Goal: Task Accomplishment & Management: Manage account settings

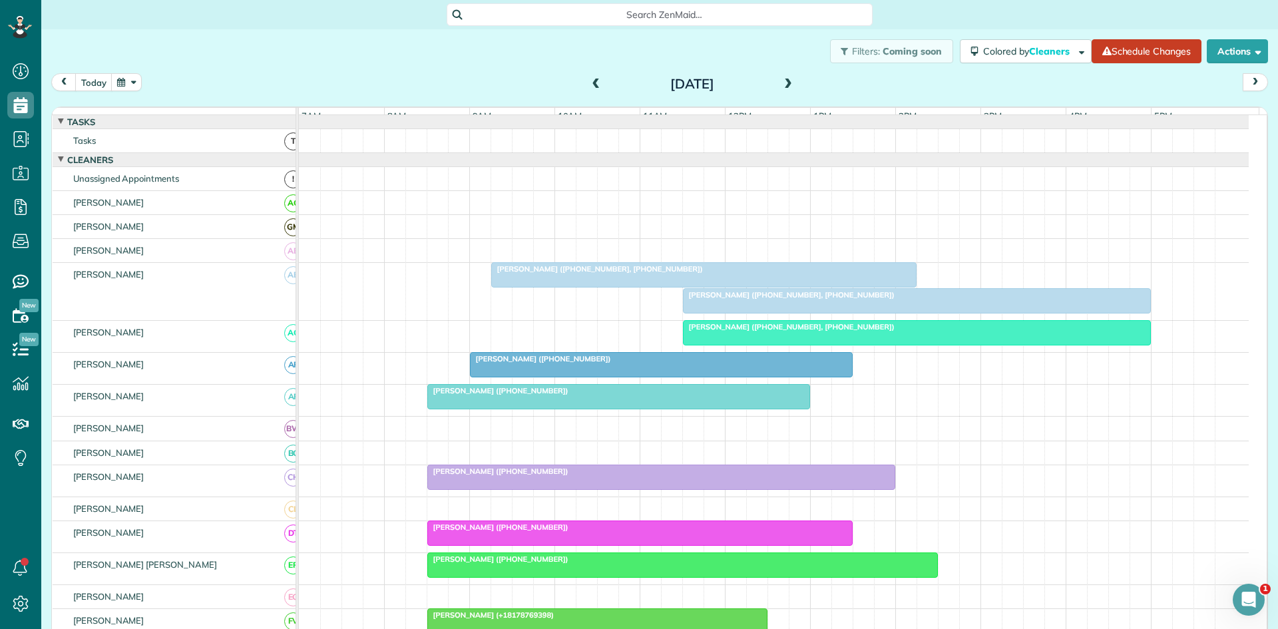
click at [578, 84] on div "today Friday Aug 22, 2025" at bounding box center [659, 85] width 1217 height 25
click at [586, 86] on div "Friday Aug 22, 2025" at bounding box center [692, 83] width 213 height 21
click at [589, 86] on span at bounding box center [596, 85] width 15 height 12
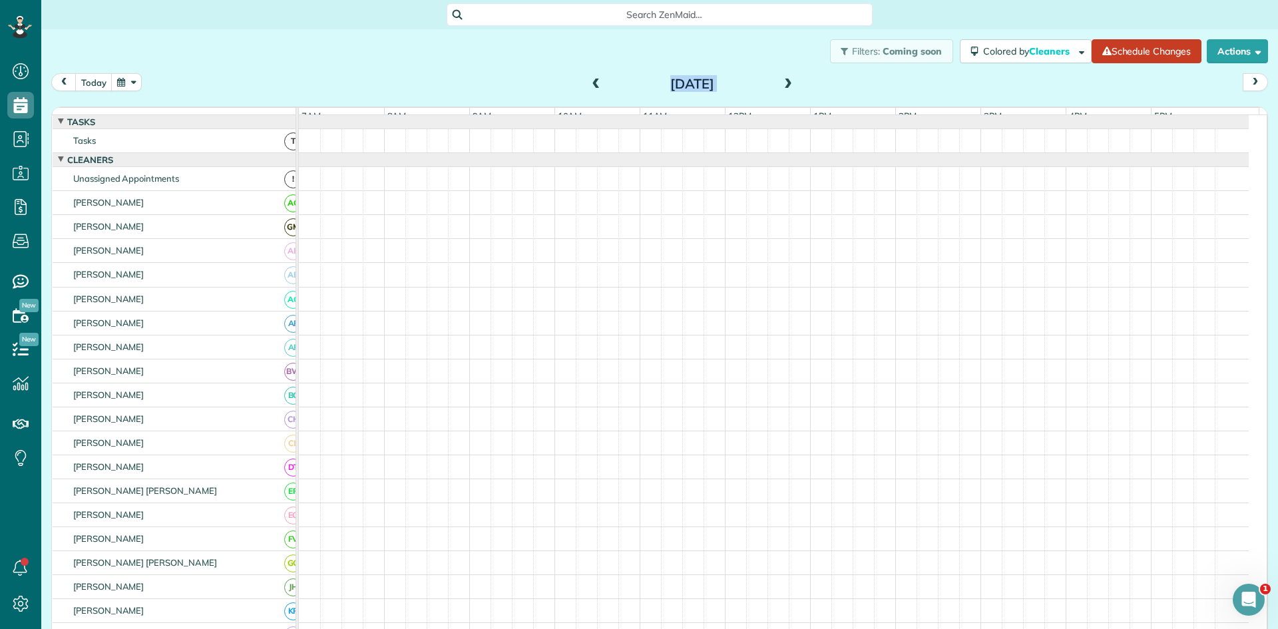
click at [589, 86] on span at bounding box center [596, 85] width 15 height 12
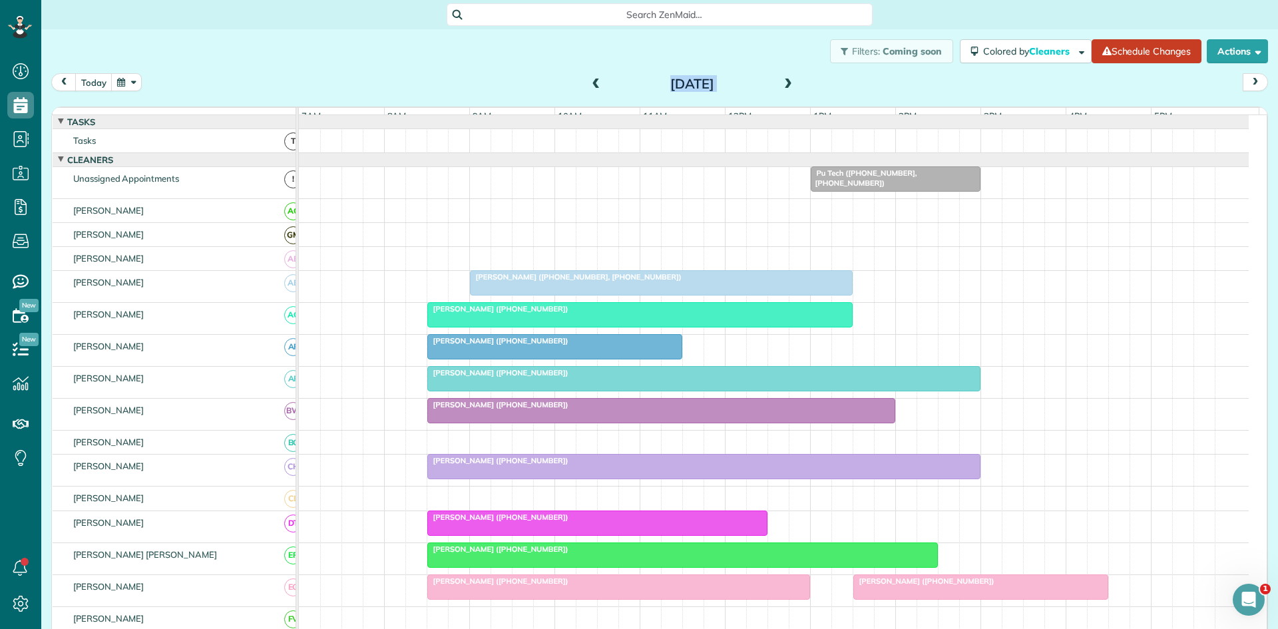
click at [731, 246] on div at bounding box center [774, 234] width 950 height 23
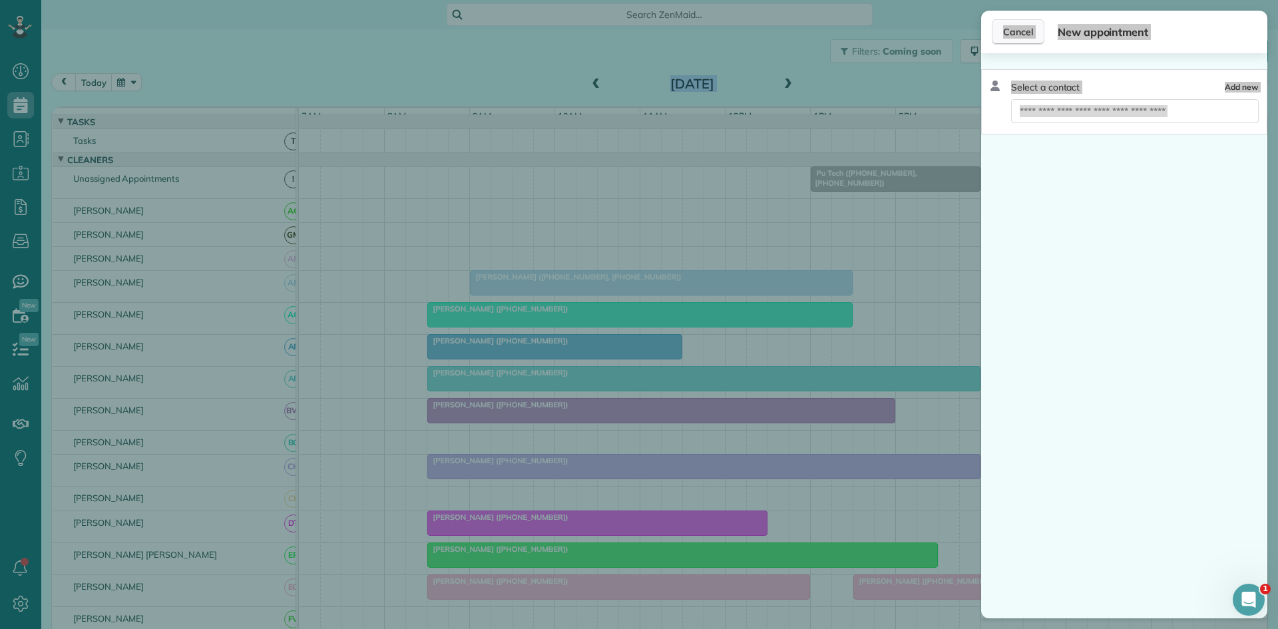
click at [1013, 33] on span "Cancel" at bounding box center [1018, 31] width 30 height 13
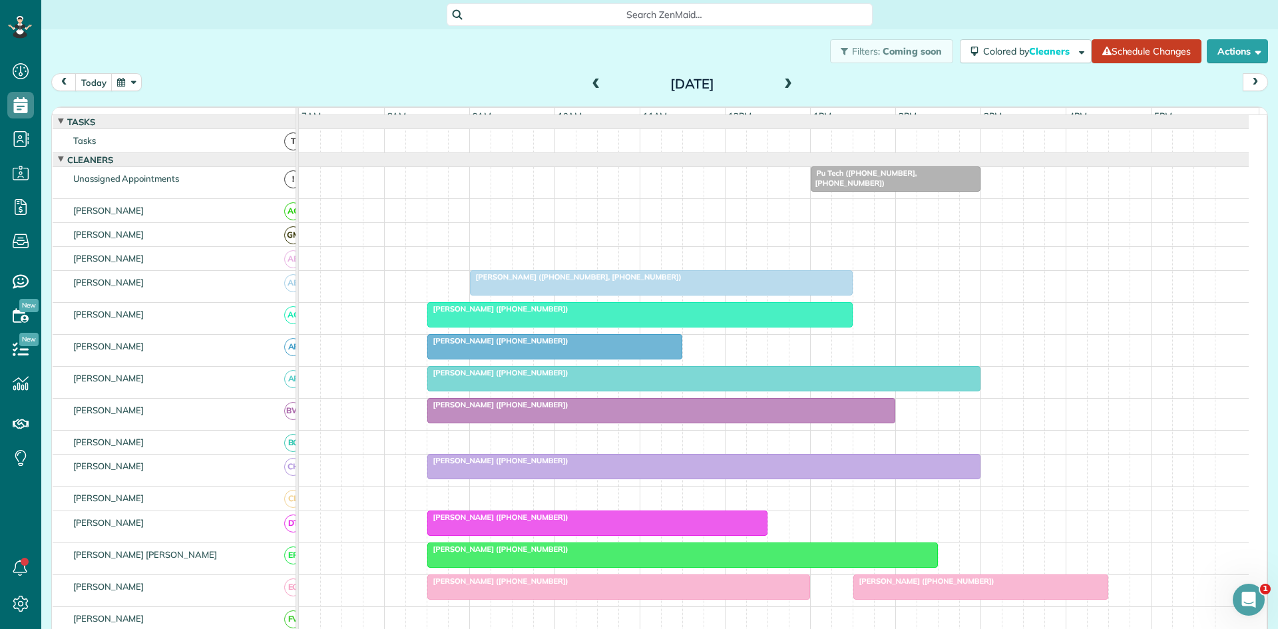
click at [523, 75] on div "today Wednesday Aug 20, 2025" at bounding box center [659, 85] width 1217 height 25
click at [589, 89] on span at bounding box center [596, 85] width 15 height 12
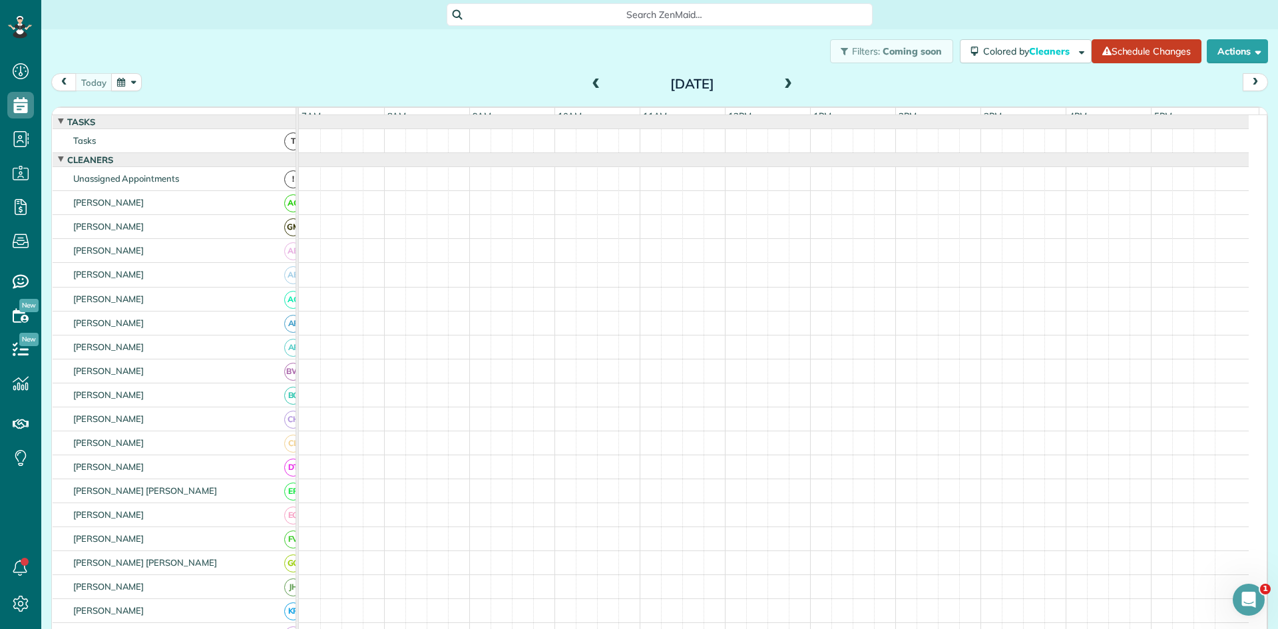
scroll to position [15, 0]
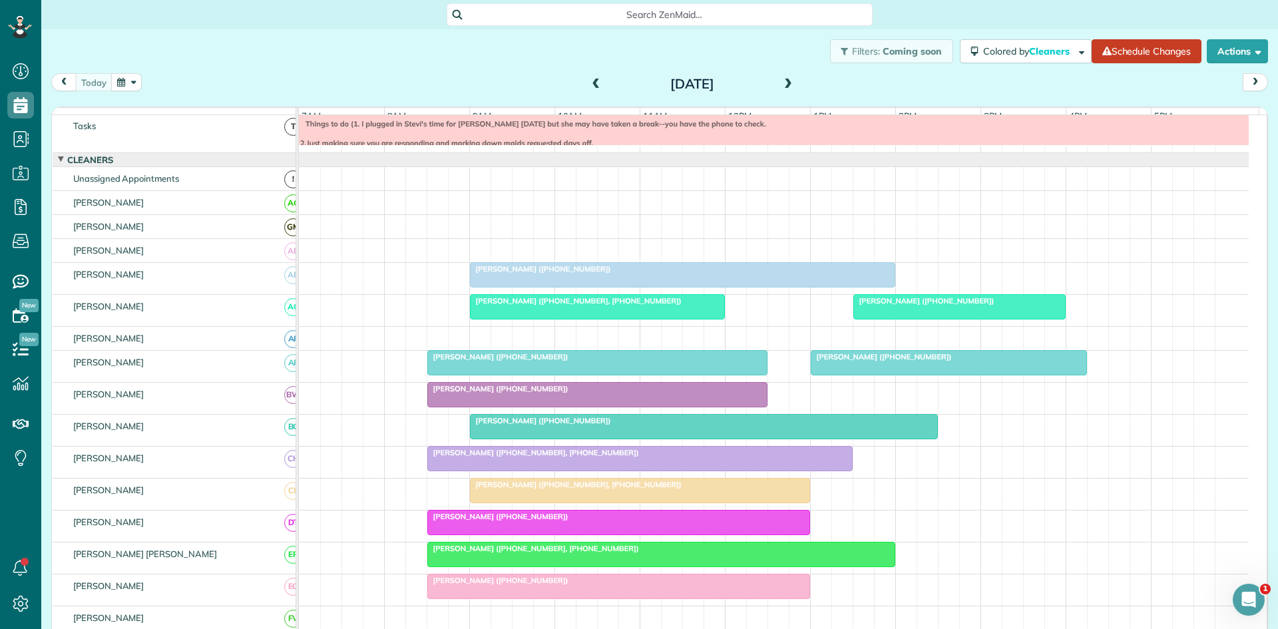
click at [537, 274] on span "[PERSON_NAME] ([PHONE_NUMBER])" at bounding box center [540, 268] width 142 height 9
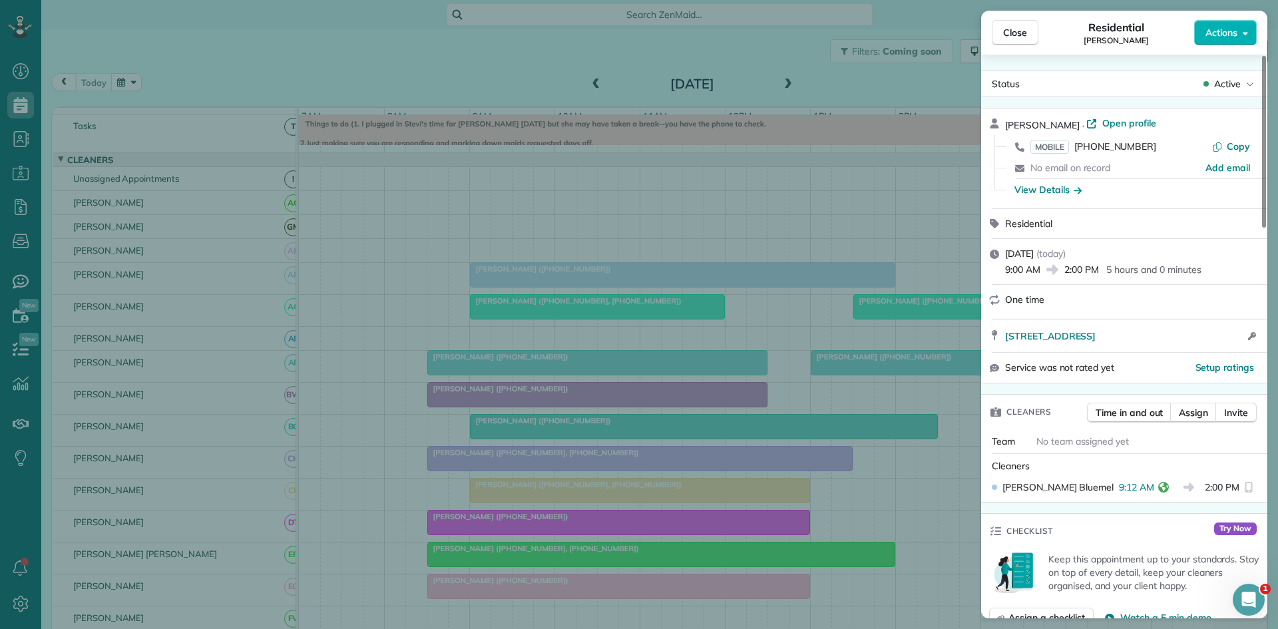
click at [547, 302] on div "Close Residential Martha Parrish Actions Status Active Martha Parrish · Open pr…" at bounding box center [639, 314] width 1278 height 629
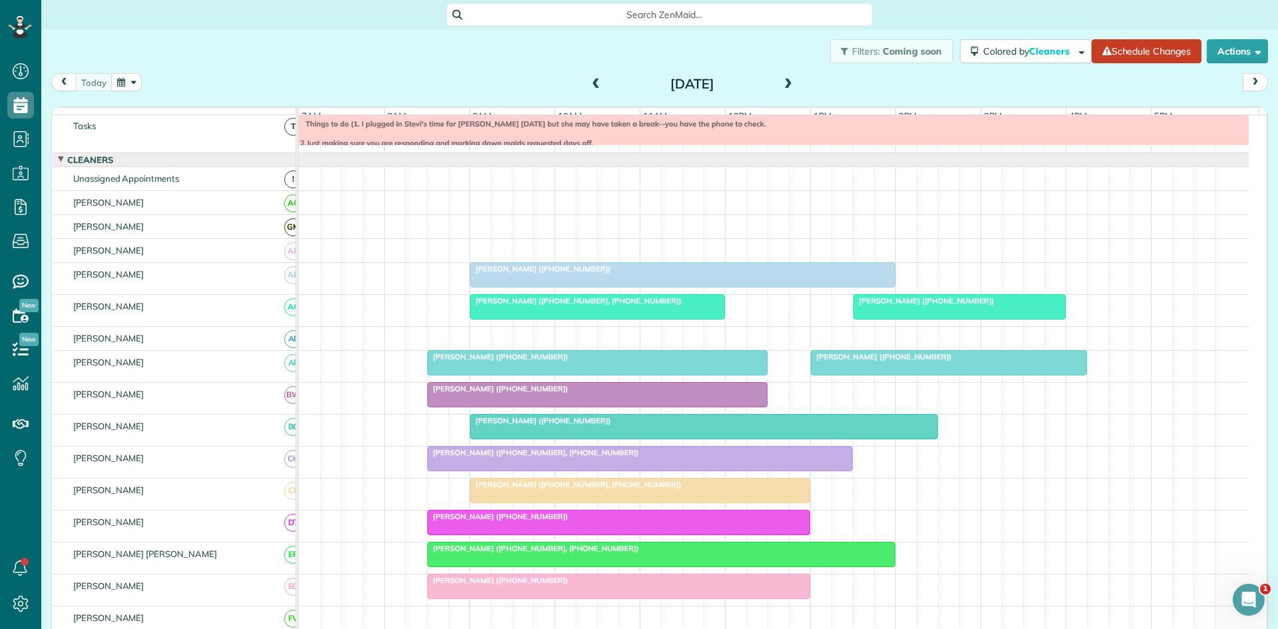
click at [523, 317] on div at bounding box center [597, 307] width 254 height 24
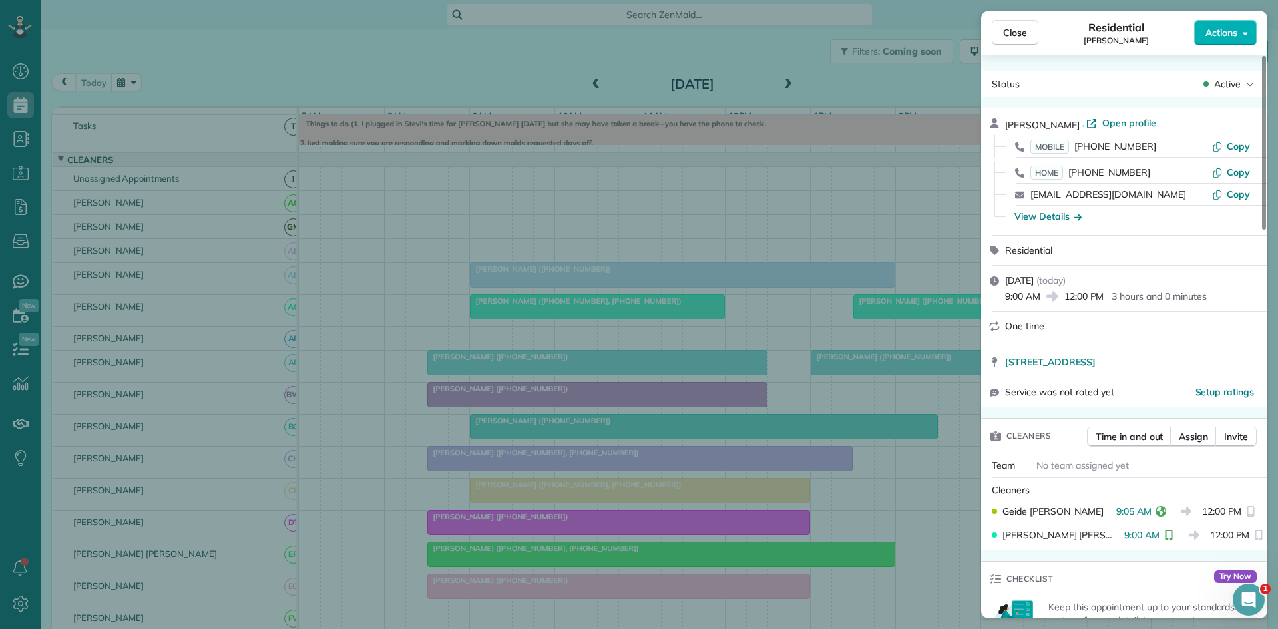
click at [626, 363] on div "Close Residential Julie Reed Actions Status Active Julie Reed · Open profile MO…" at bounding box center [639, 314] width 1278 height 629
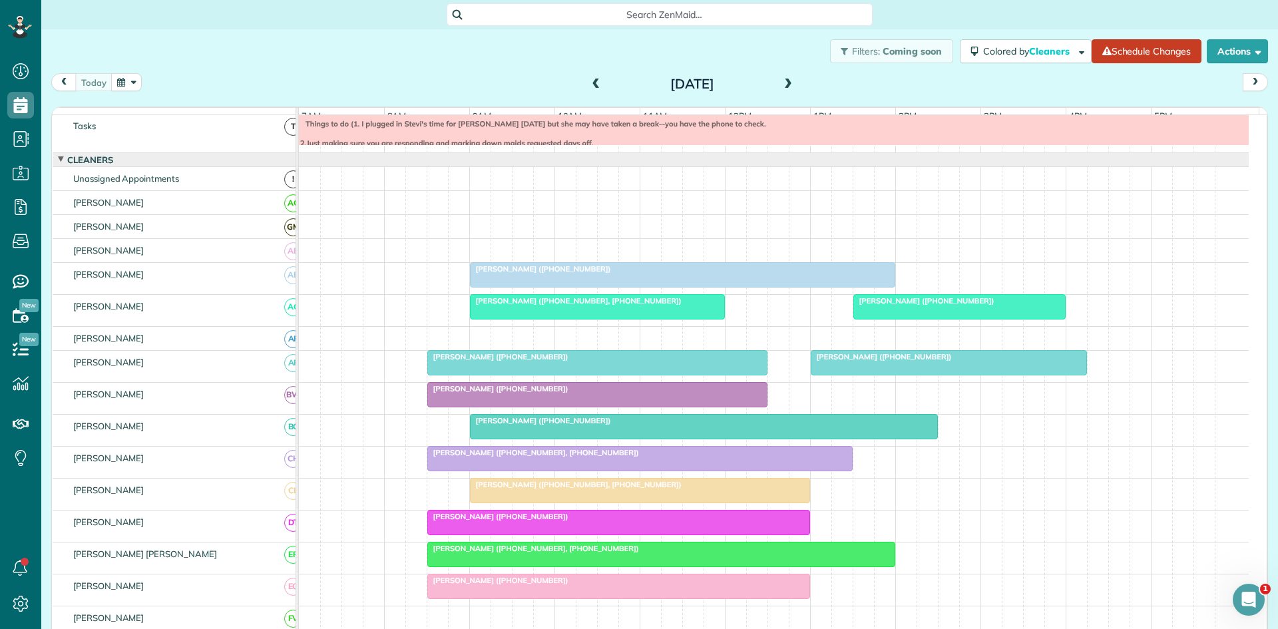
click at [580, 375] on div at bounding box center [597, 363] width 339 height 24
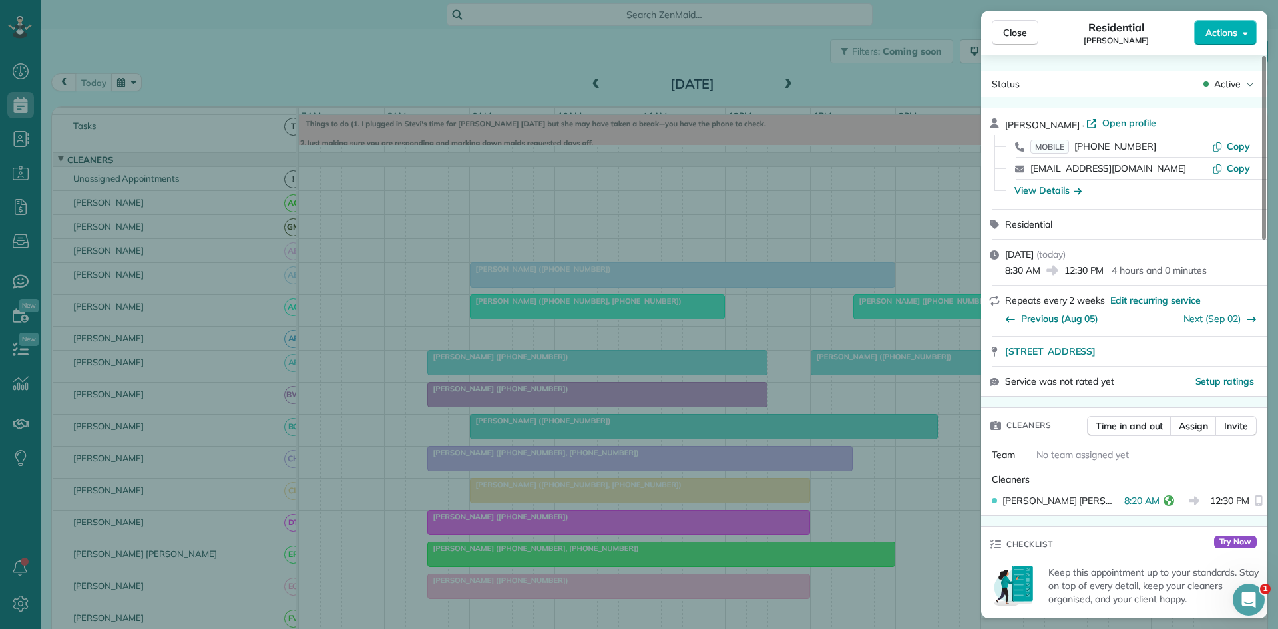
click at [503, 381] on div "Close Residential Sherri Boyd Actions Status Active Sherri Boyd · Open profile …" at bounding box center [639, 314] width 1278 height 629
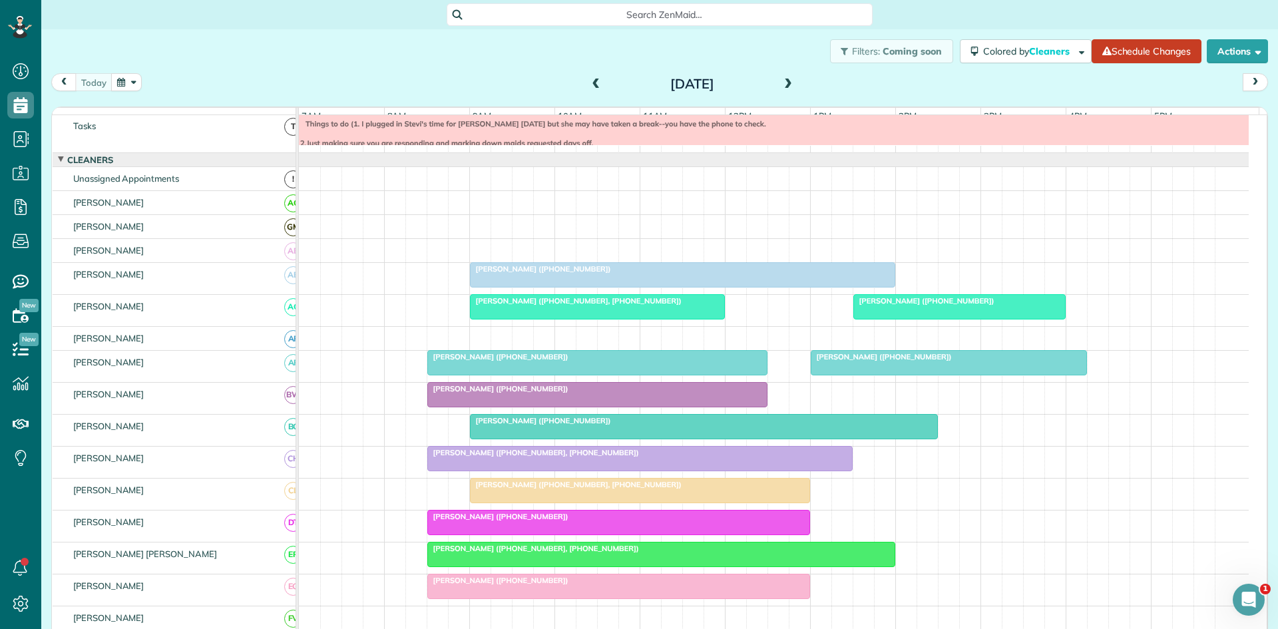
click at [451, 407] on div at bounding box center [597, 395] width 339 height 24
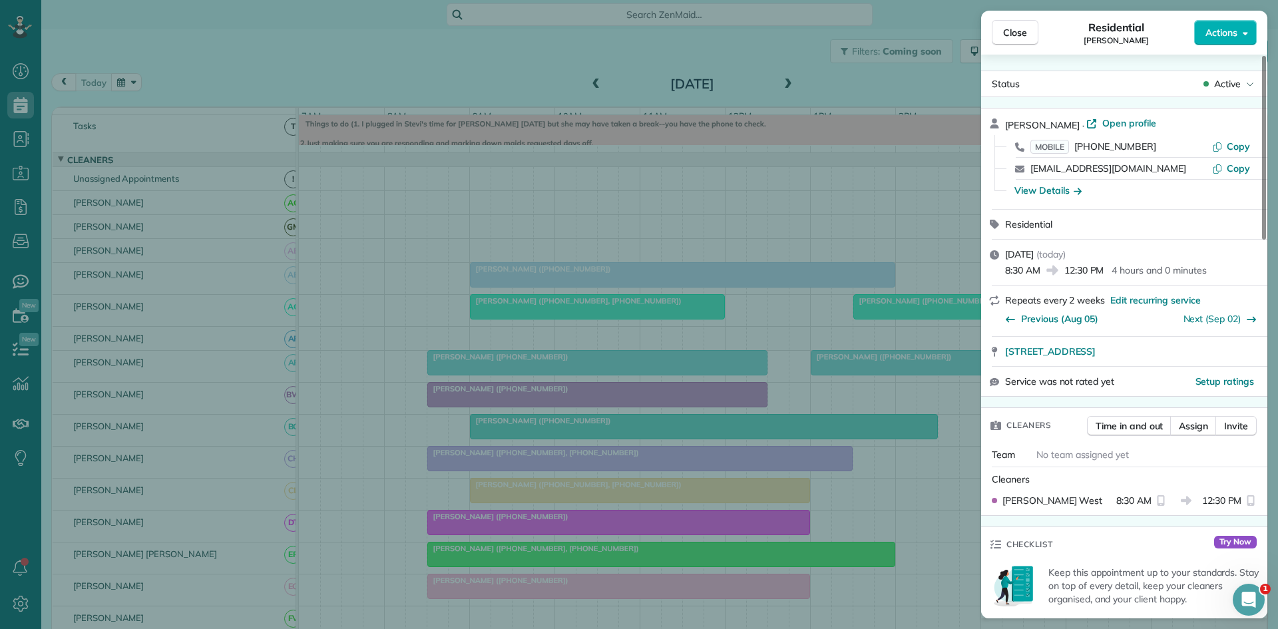
click at [676, 293] on div "Close Residential Faron Stauffer Actions Status Active Faron Stauffer · Open pr…" at bounding box center [639, 314] width 1278 height 629
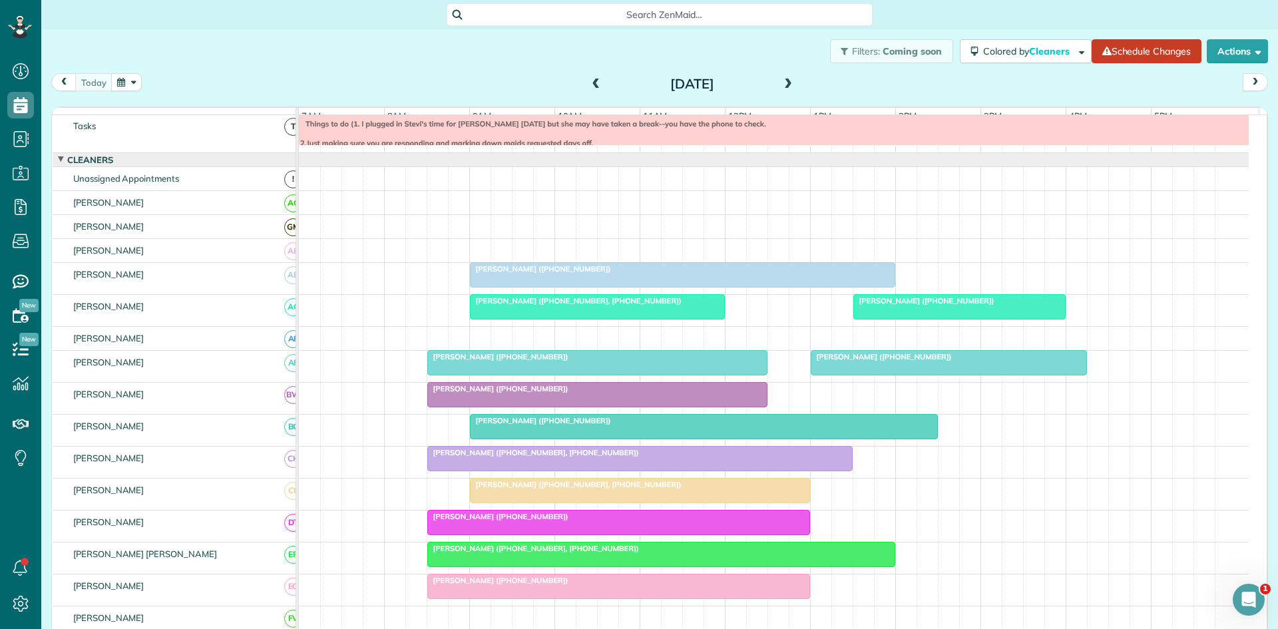
click at [515, 425] on span "[PERSON_NAME] ([PHONE_NUMBER])" at bounding box center [540, 420] width 142 height 9
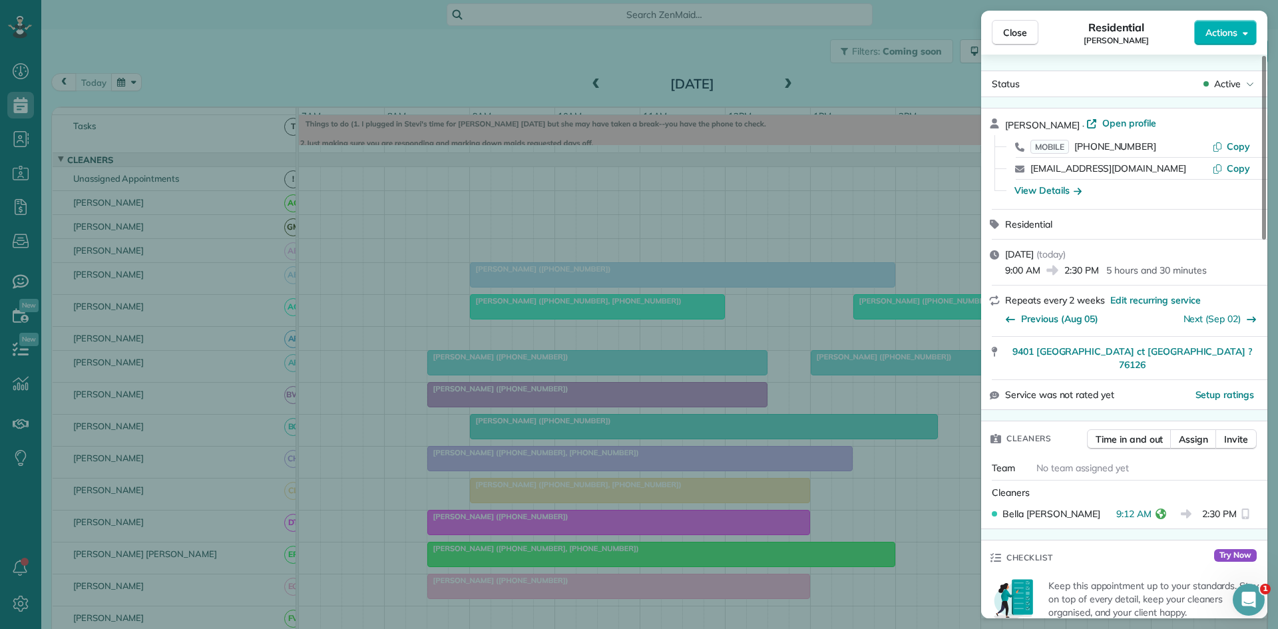
click at [586, 395] on div "Close Residential Ellen Pulliam Actions Status Active Ellen Pulliam · Open prof…" at bounding box center [639, 314] width 1278 height 629
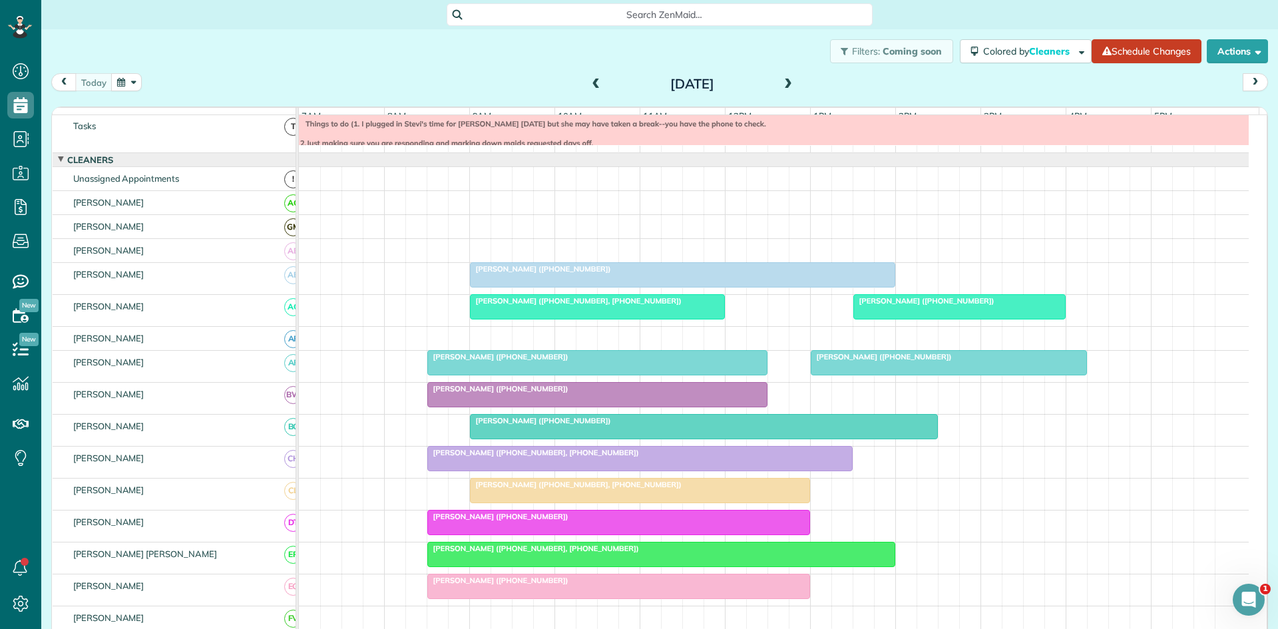
click at [495, 457] on span "[PERSON_NAME] ([PHONE_NUMBER], [PHONE_NUMBER])" at bounding box center [533, 452] width 213 height 9
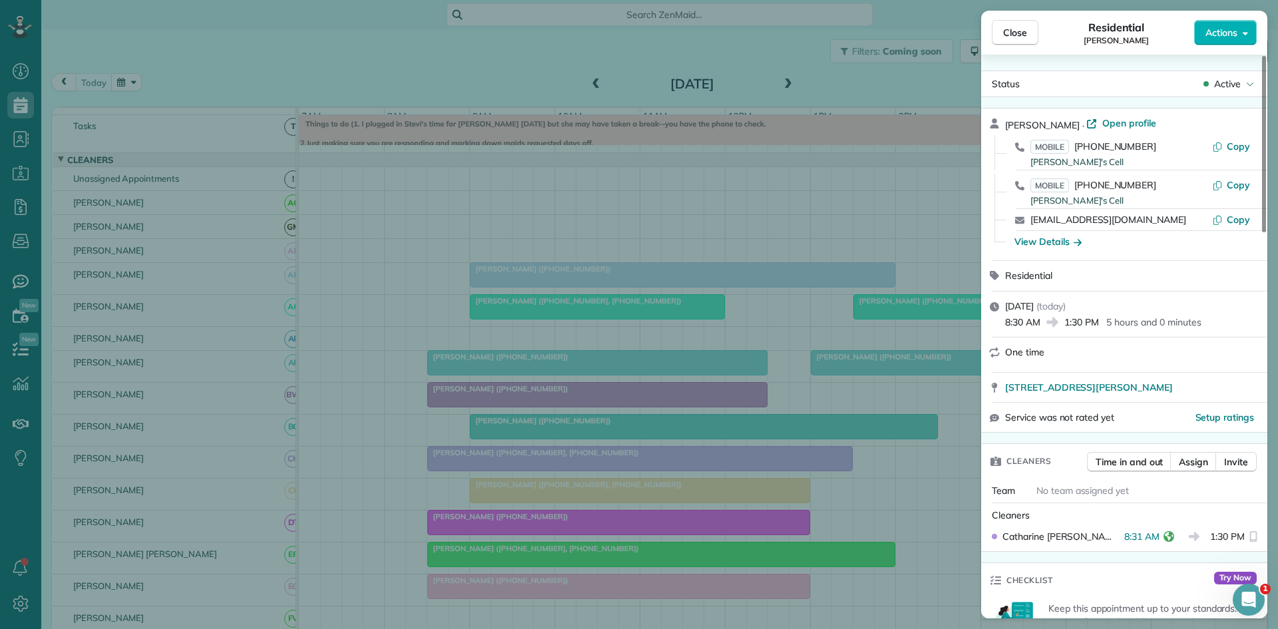
click at [486, 553] on div "Close Residential David Russell Actions Status Active David Russell · Open prof…" at bounding box center [639, 314] width 1278 height 629
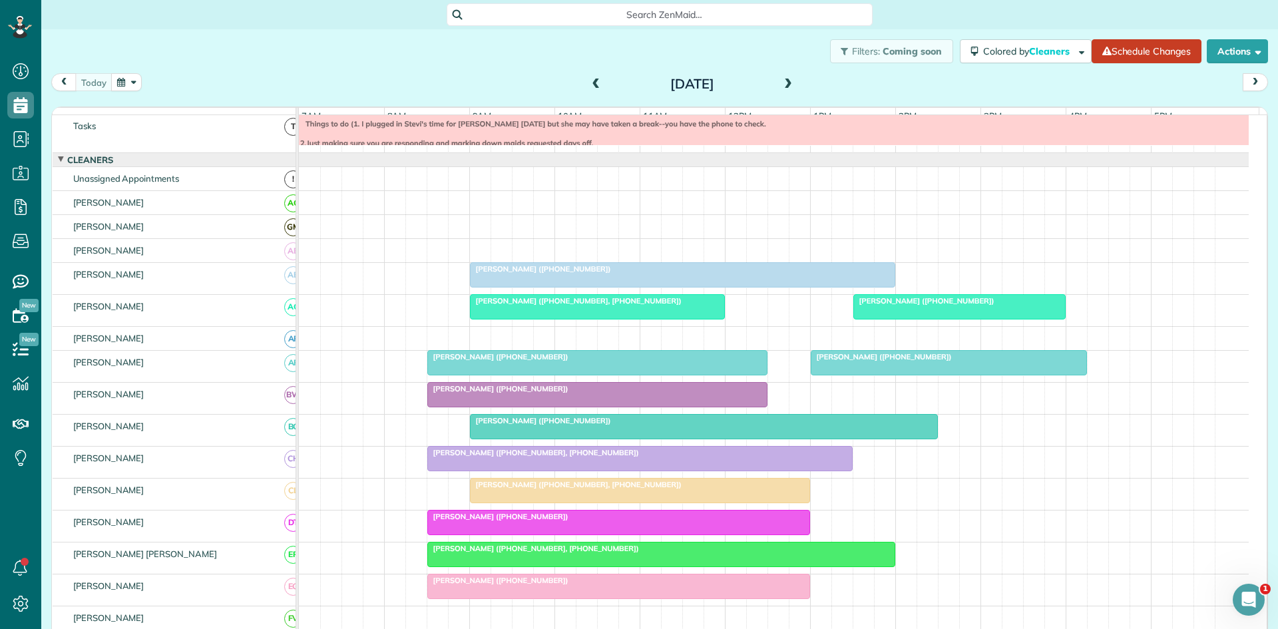
click at [530, 489] on span "Jack Keen (+18175123006, +18172330001)" at bounding box center [575, 484] width 213 height 9
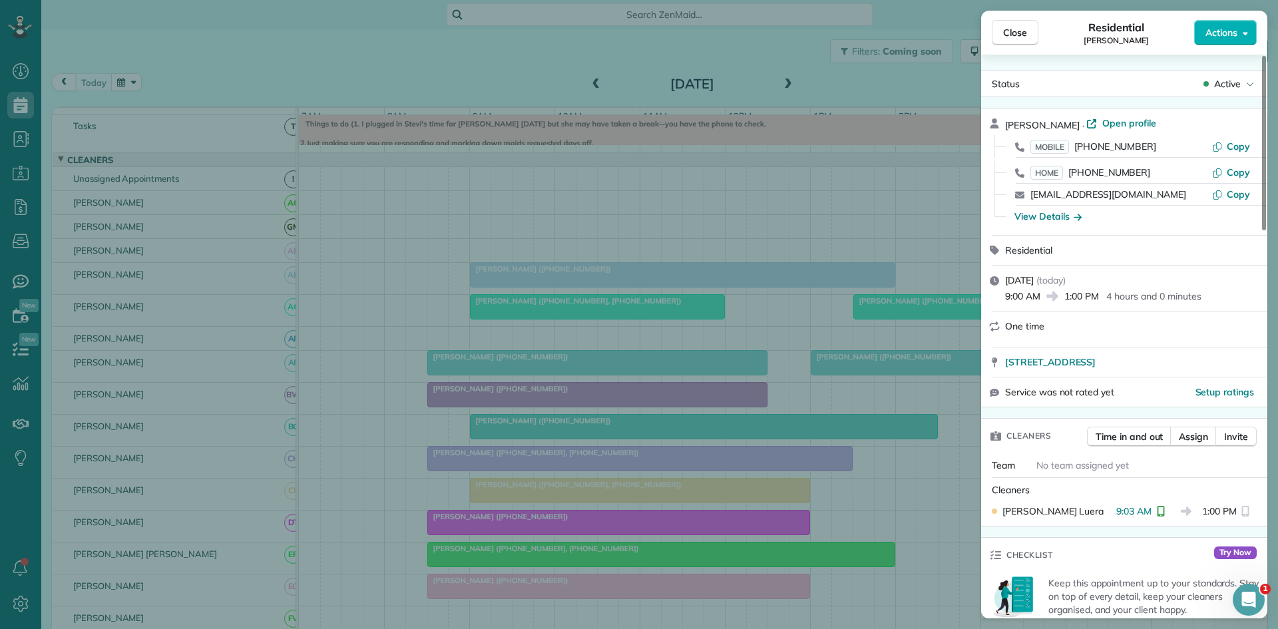
click at [731, 381] on div "Close Residential Jack Keen Actions Status Active Jack Keen · Open profile MOBI…" at bounding box center [639, 314] width 1278 height 629
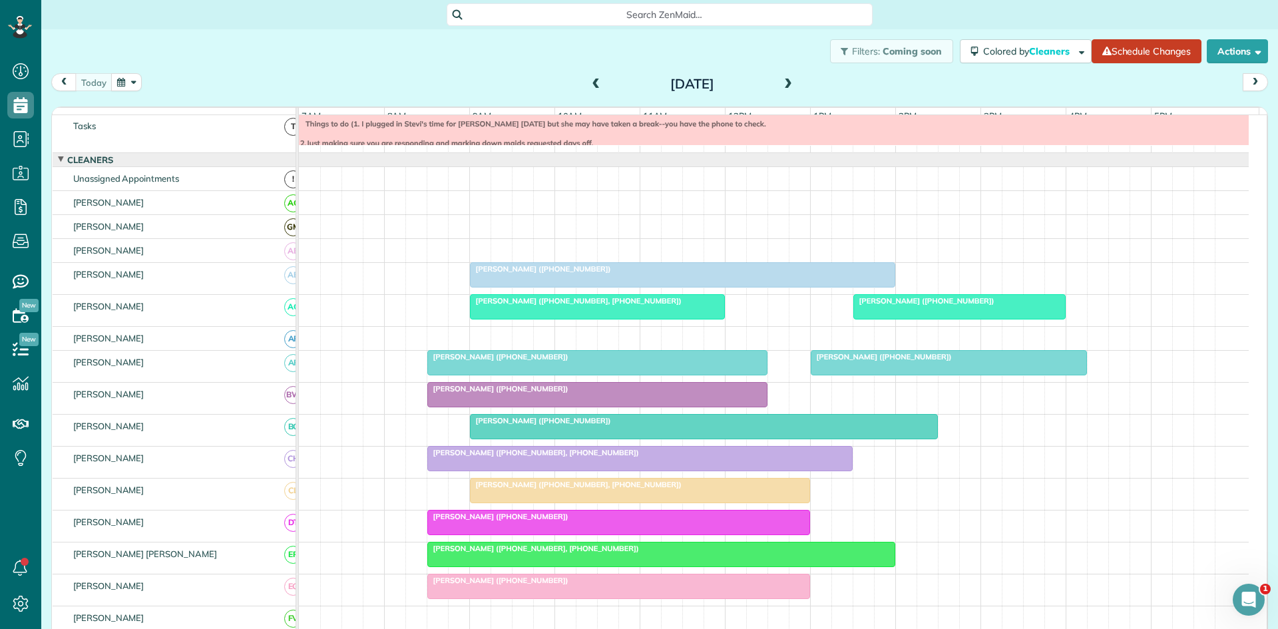
click at [558, 534] on div at bounding box center [618, 522] width 381 height 24
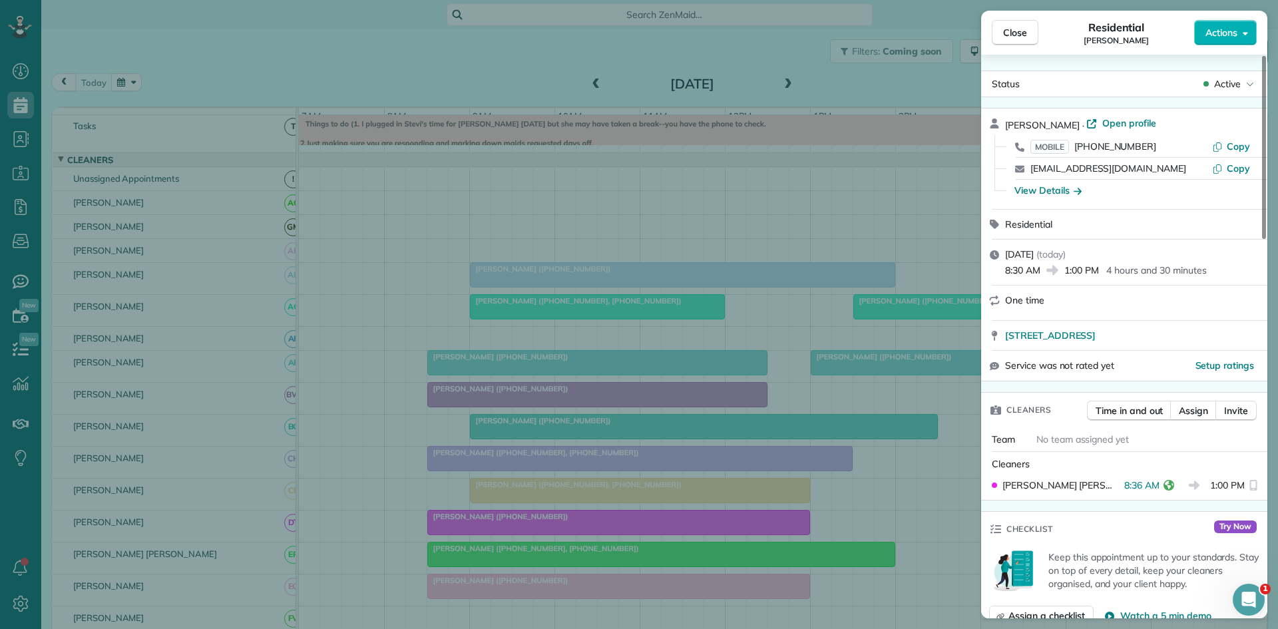
click at [521, 397] on div "Close Residential Liz Smith Actions Status Active Liz Smith · Open profile MOBI…" at bounding box center [639, 314] width 1278 height 629
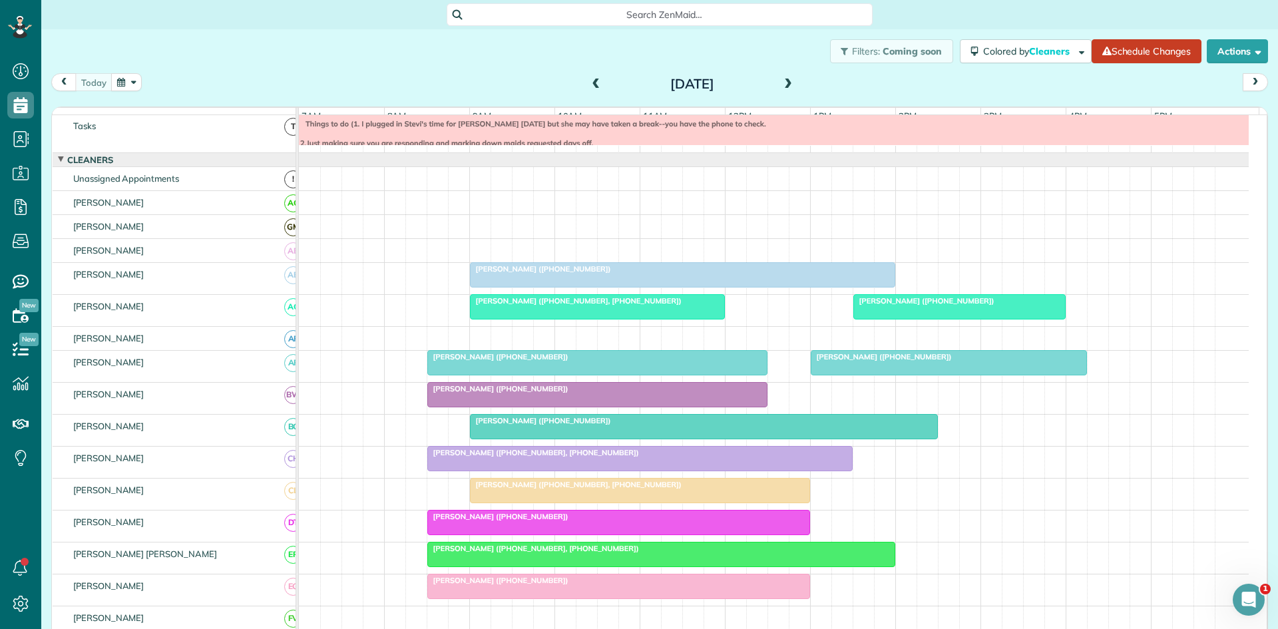
scroll to position [236, 0]
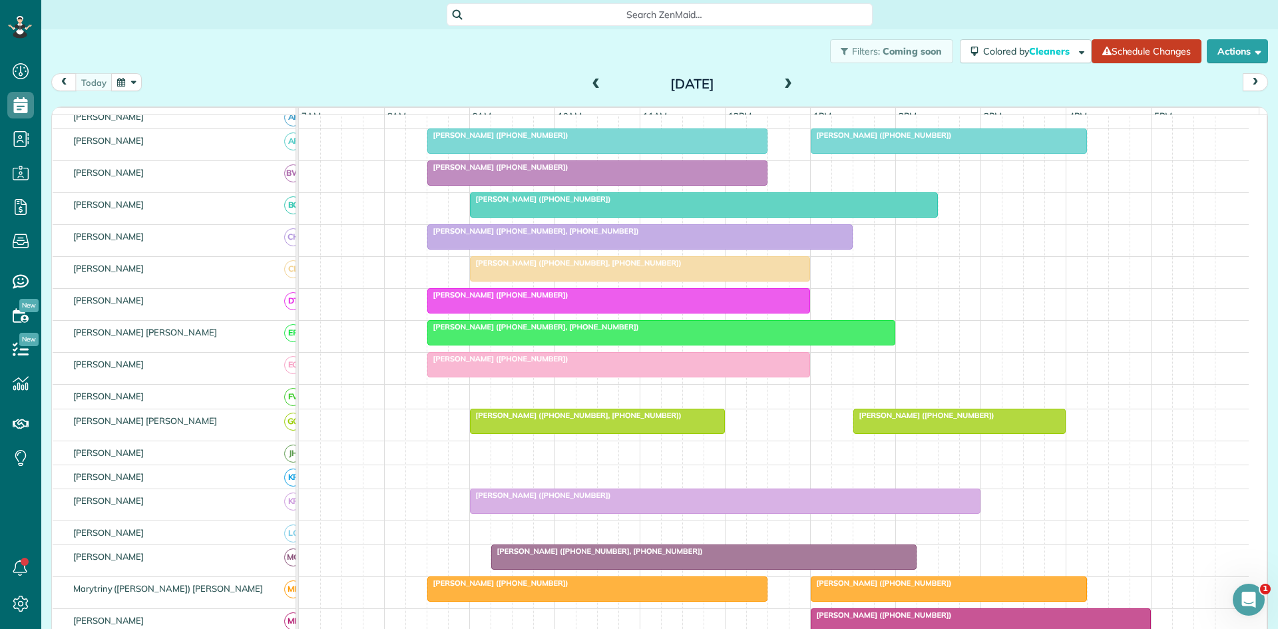
click at [489, 331] on span "[PERSON_NAME] ([PHONE_NUMBER], [PHONE_NUMBER])" at bounding box center [533, 326] width 213 height 9
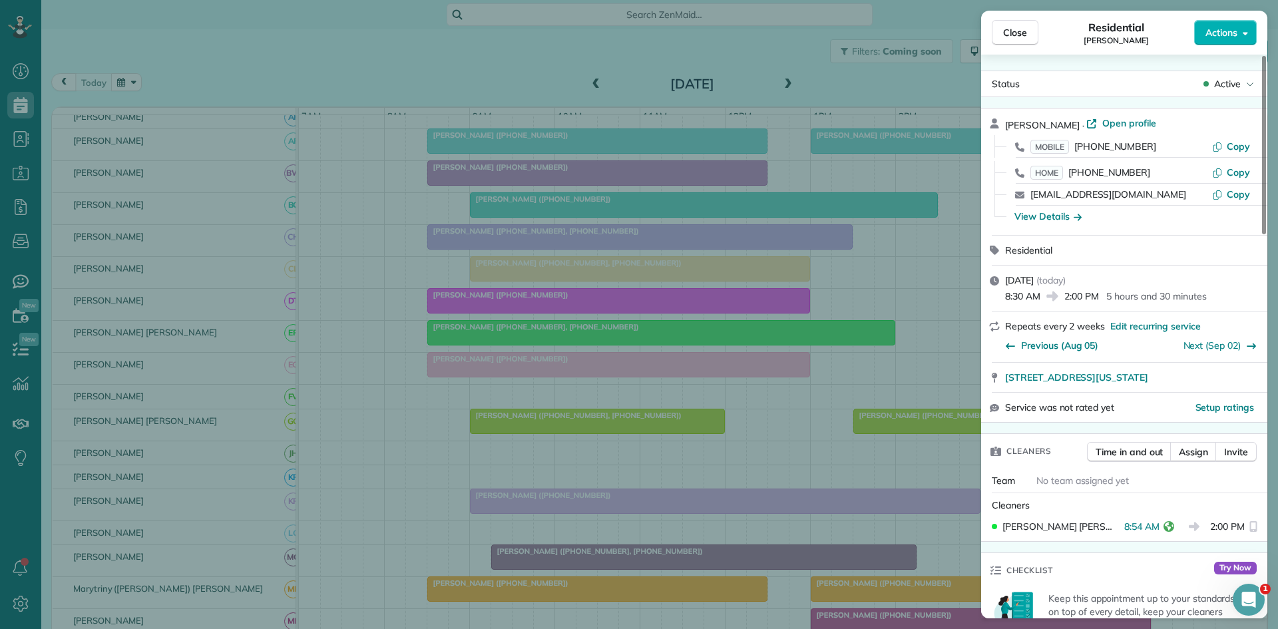
click at [358, 306] on div "Close Residential Isabelle Williams Actions Status Active Isabelle Williams · O…" at bounding box center [639, 314] width 1278 height 629
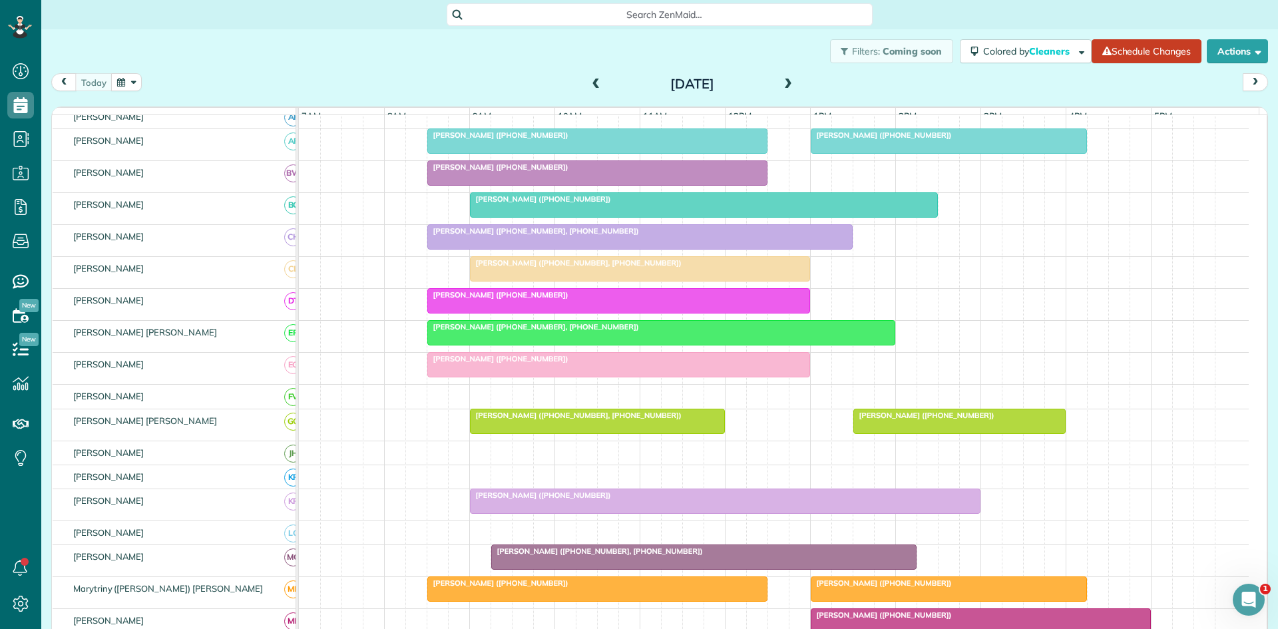
click at [467, 375] on div at bounding box center [618, 365] width 381 height 24
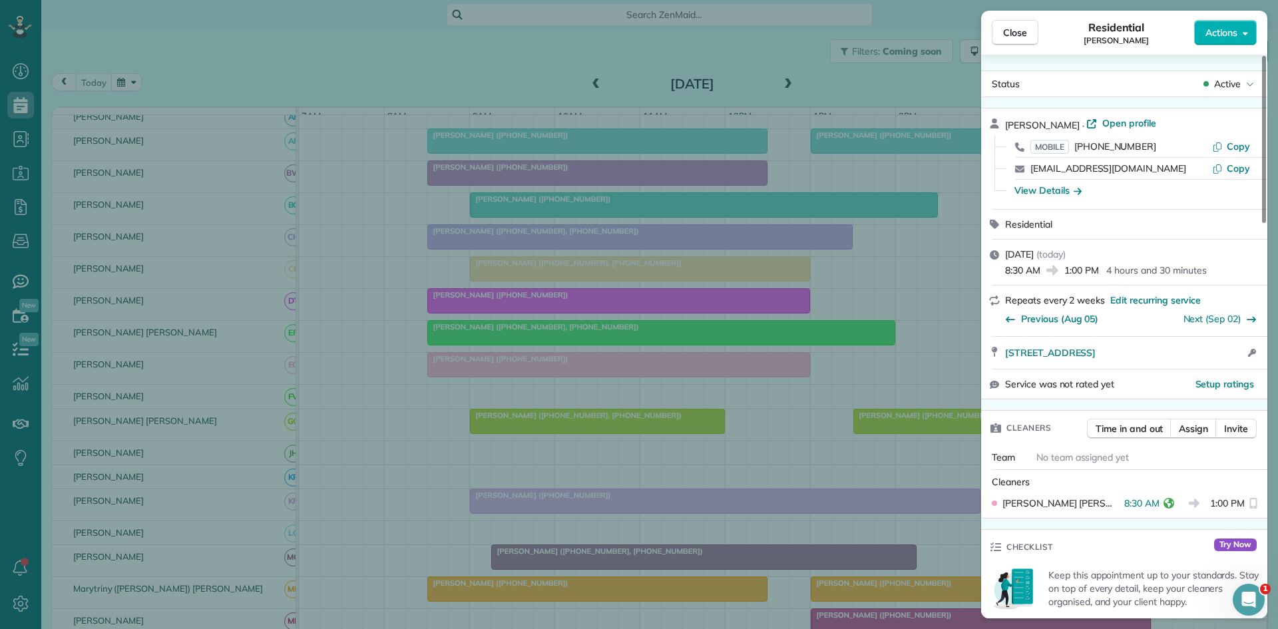
click at [562, 466] on div "Close Residential Micki Canfield Actions Status Active Micki Canfield · Open pr…" at bounding box center [639, 314] width 1278 height 629
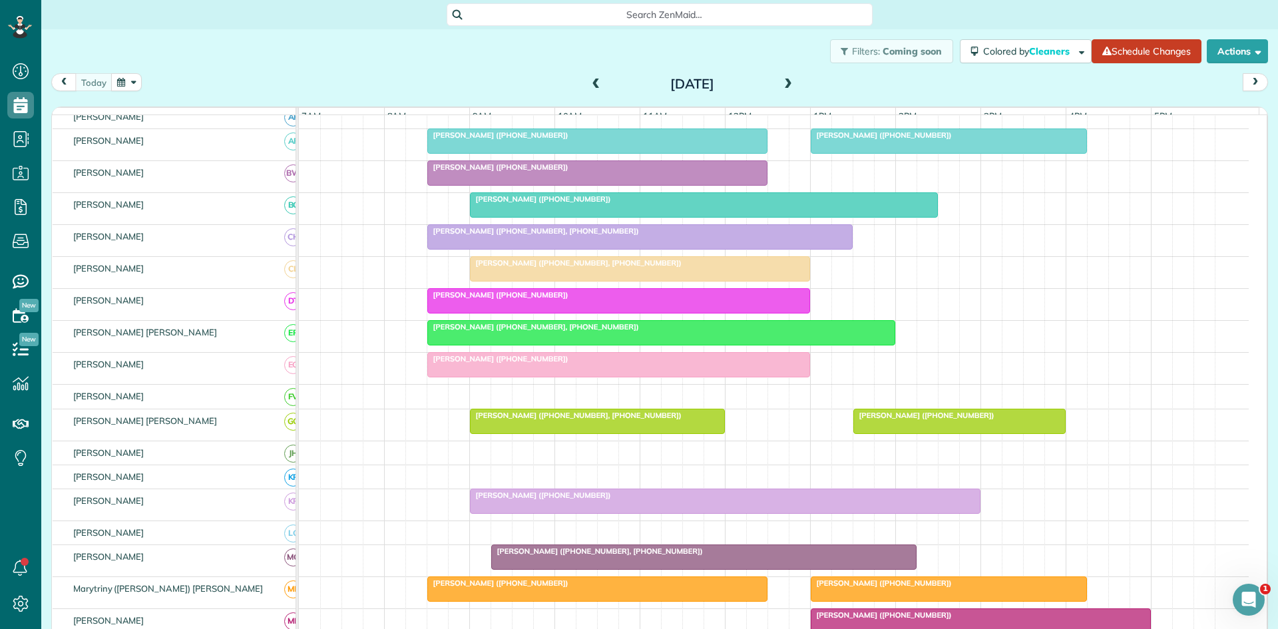
click at [543, 500] on span "[PERSON_NAME] ([PHONE_NUMBER])" at bounding box center [540, 494] width 142 height 9
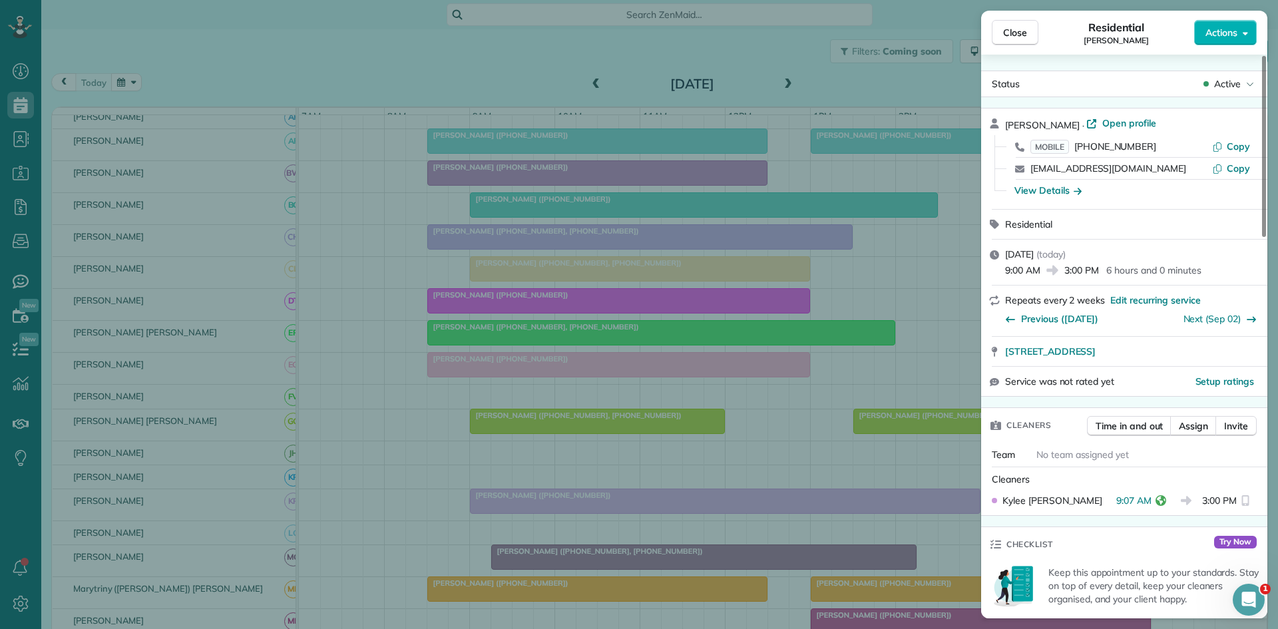
click at [528, 443] on div "Close Residential Melissa Shipman Actions Status Active Melissa Shipman · Open …" at bounding box center [639, 314] width 1278 height 629
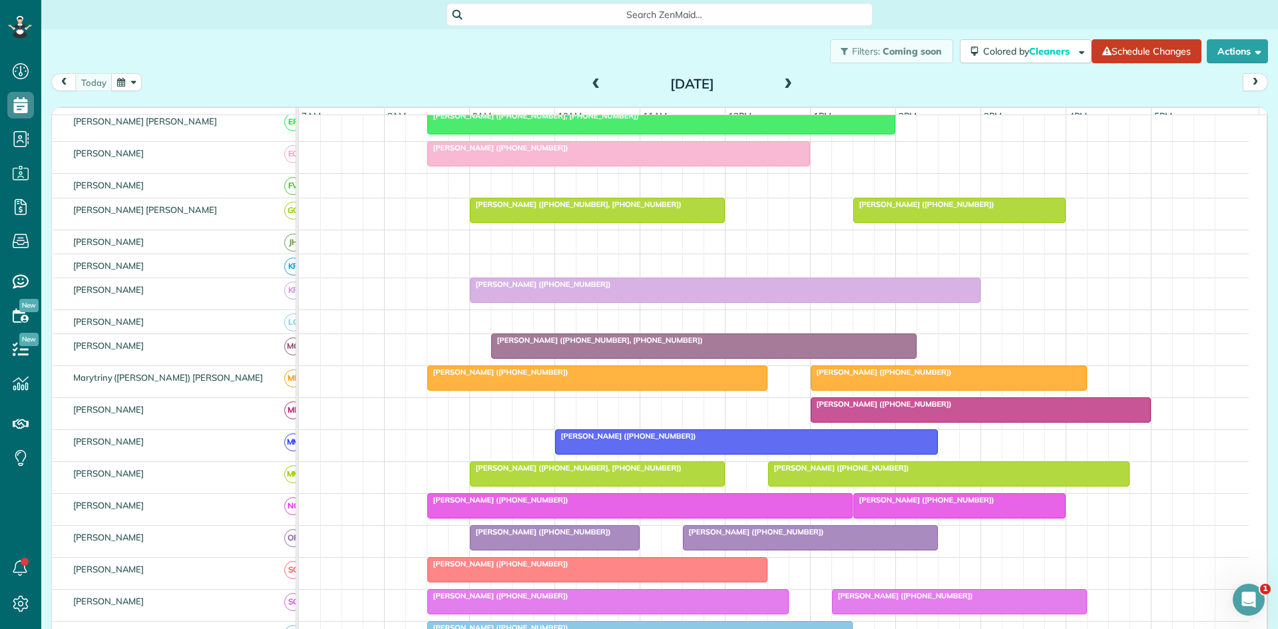
scroll to position [459, 0]
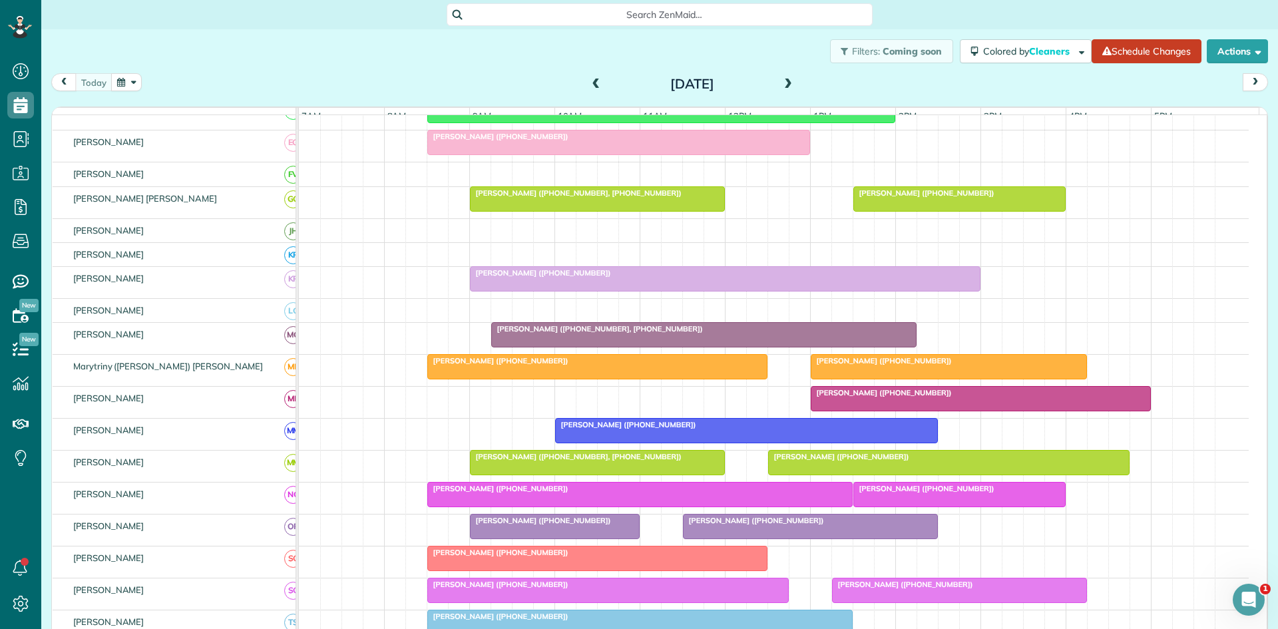
click at [506, 333] on span "[PERSON_NAME] ([PHONE_NUMBER], [PHONE_NUMBER])" at bounding box center [596, 328] width 213 height 9
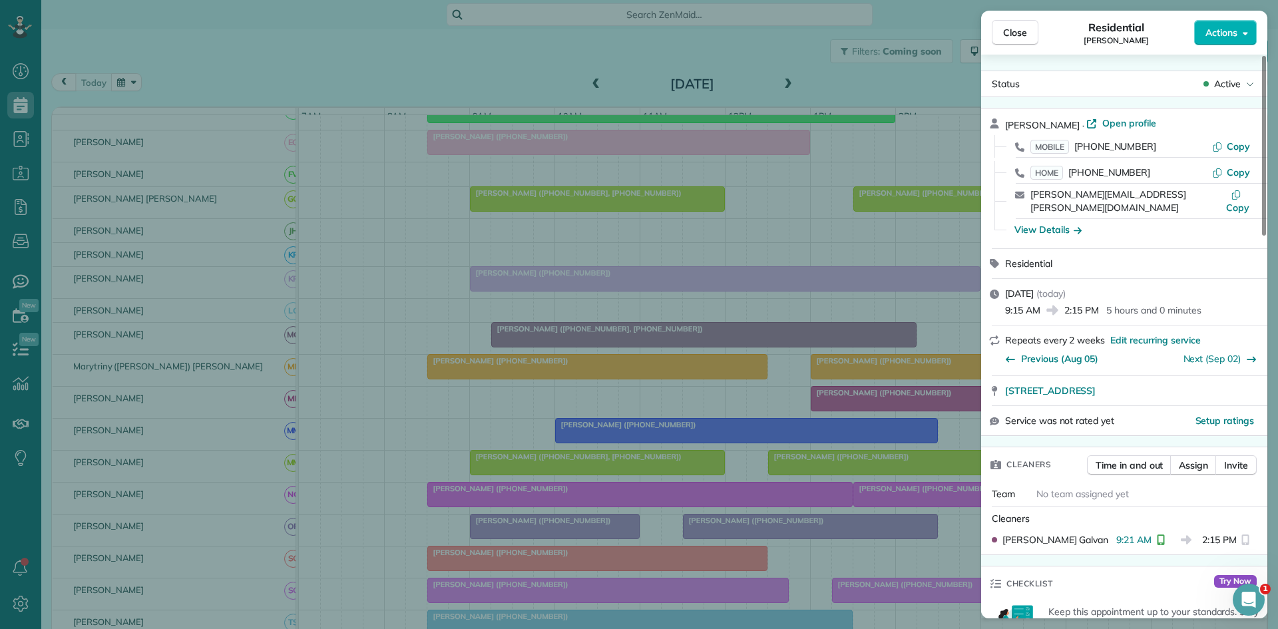
click at [482, 407] on div "Close Residential Cathy Rheiner Actions Status Active Cathy Rheiner · Open prof…" at bounding box center [639, 314] width 1278 height 629
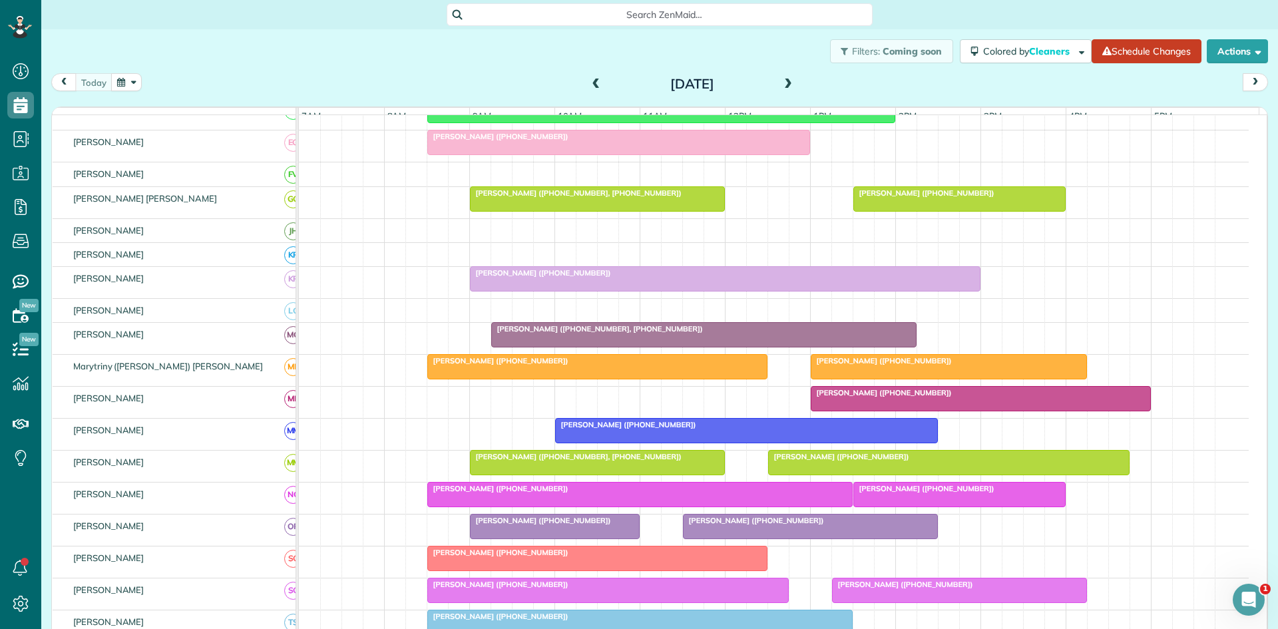
click at [469, 379] on div at bounding box center [597, 367] width 339 height 24
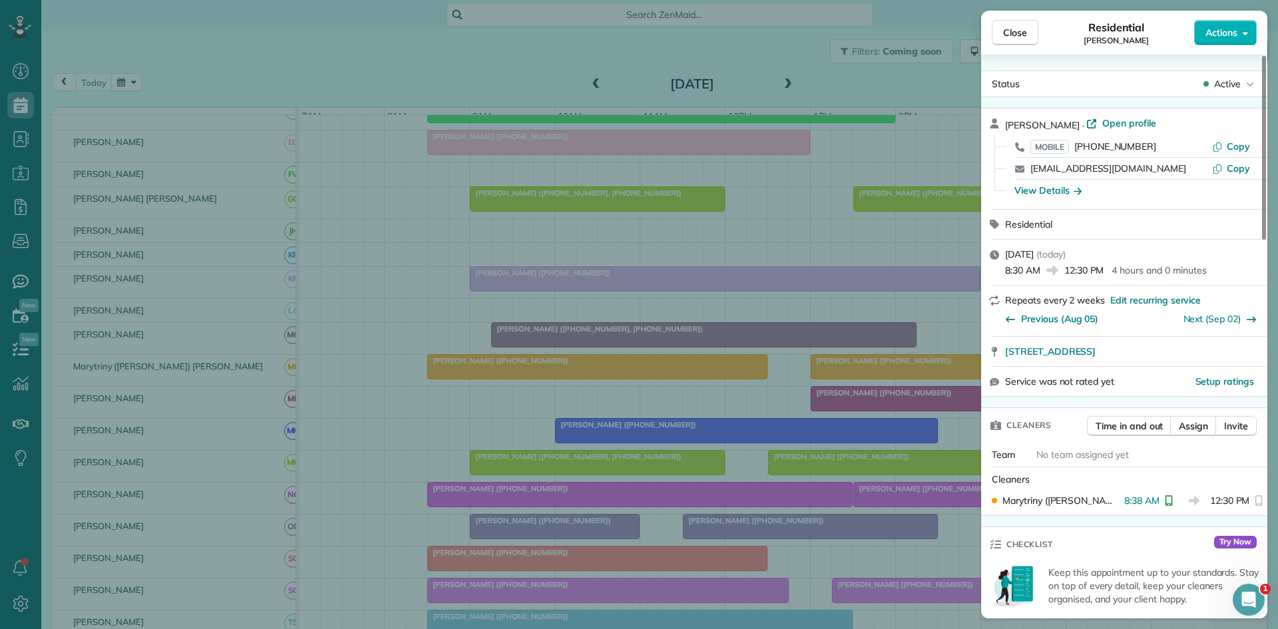
click at [580, 368] on div "Close Residential Terry Skipworth Actions Status Active Terry Skipworth · Open …" at bounding box center [639, 314] width 1278 height 629
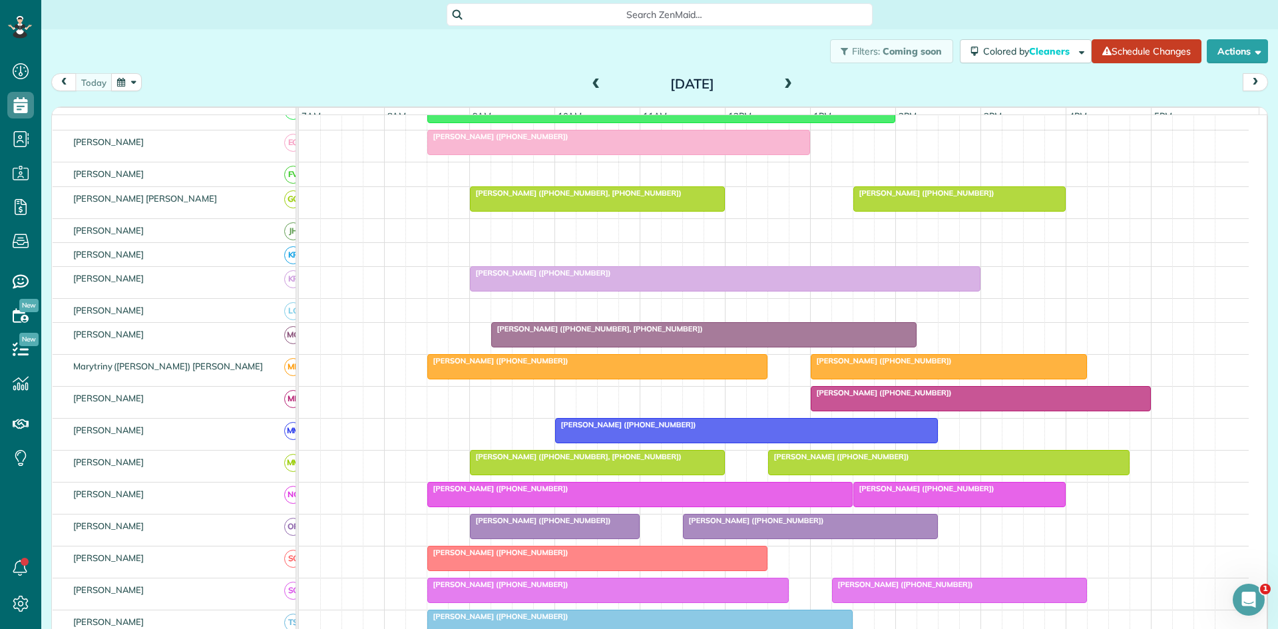
click at [823, 397] on span "[PERSON_NAME] ([PHONE_NUMBER])" at bounding box center [881, 392] width 142 height 9
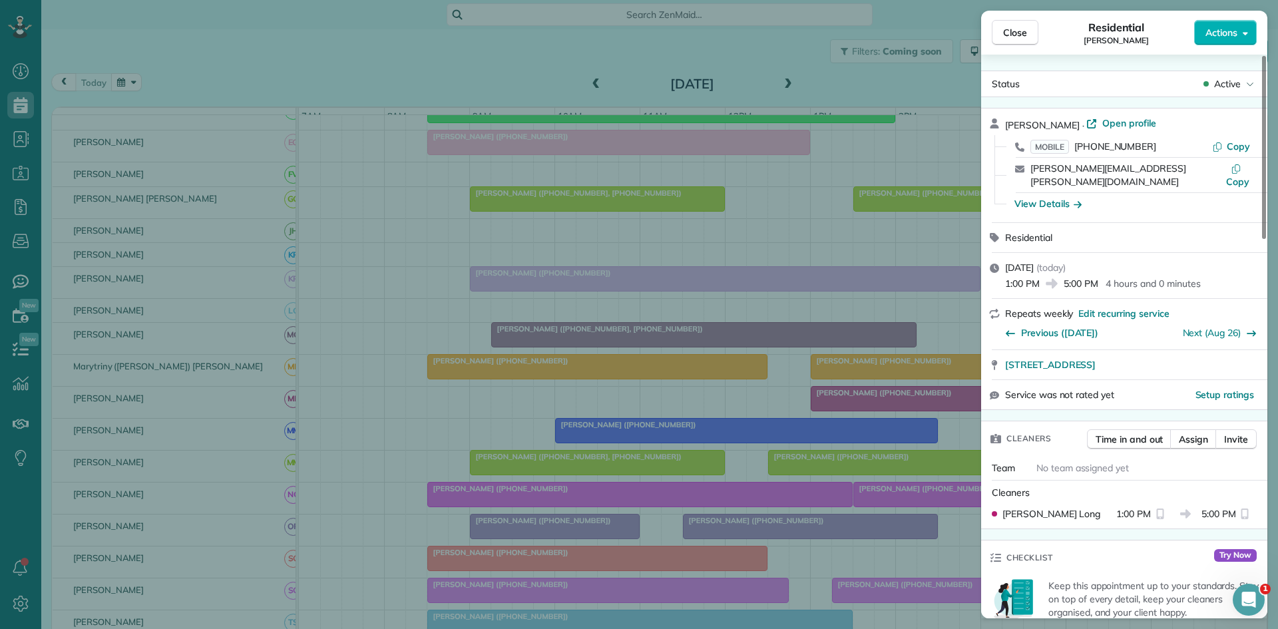
click at [662, 339] on div "Close Residential Nadia Ehtesham Actions Status Active Nadia Ehtesham · Open pr…" at bounding box center [639, 314] width 1278 height 629
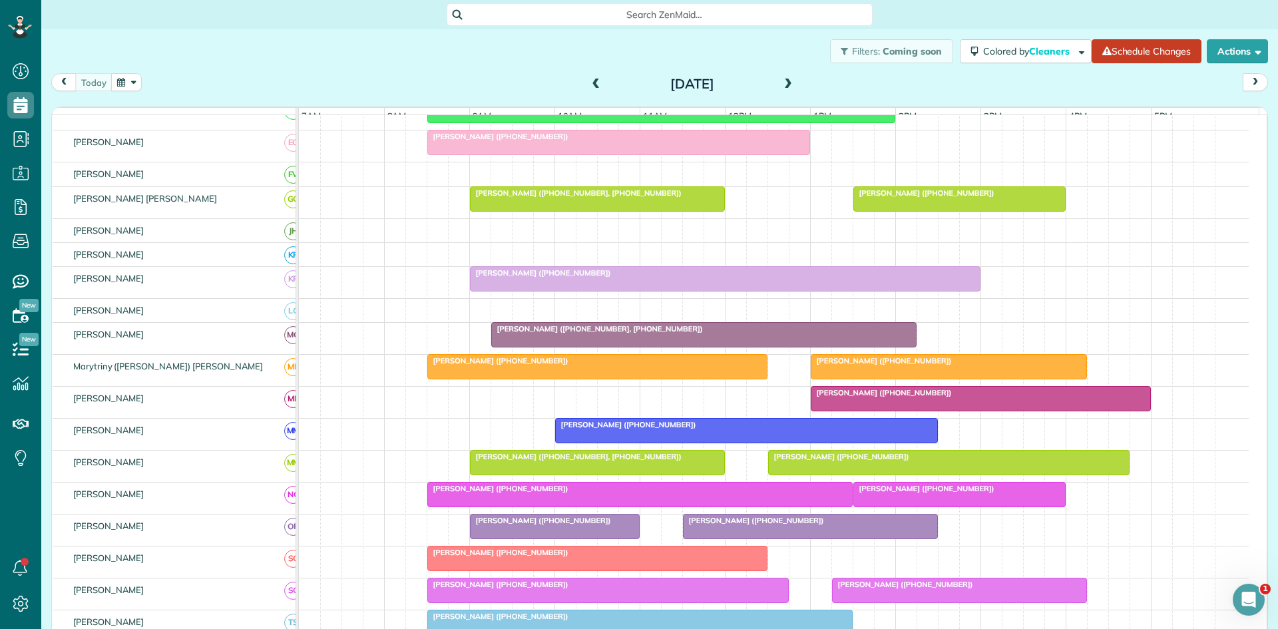
click at [616, 429] on span "[PERSON_NAME] ([PHONE_NUMBER])" at bounding box center [625, 424] width 142 height 9
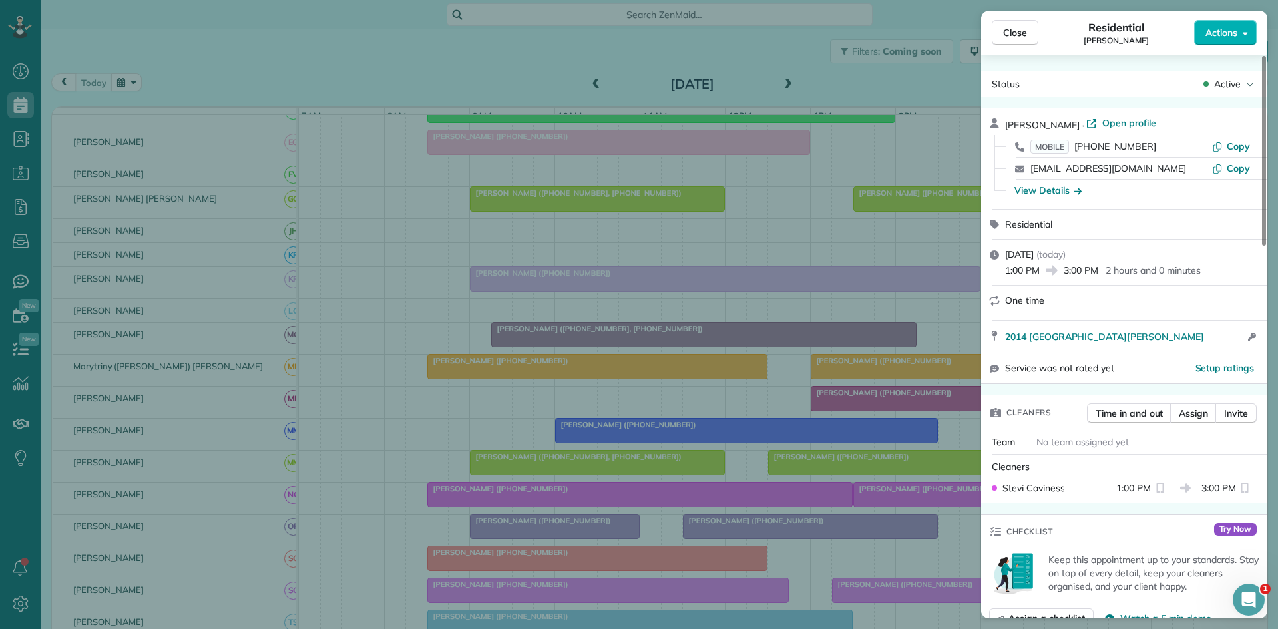
click at [526, 380] on div "Close Residential Jenny Le Actions Status Active Jenny Le · Open profile MOBILE…" at bounding box center [639, 314] width 1278 height 629
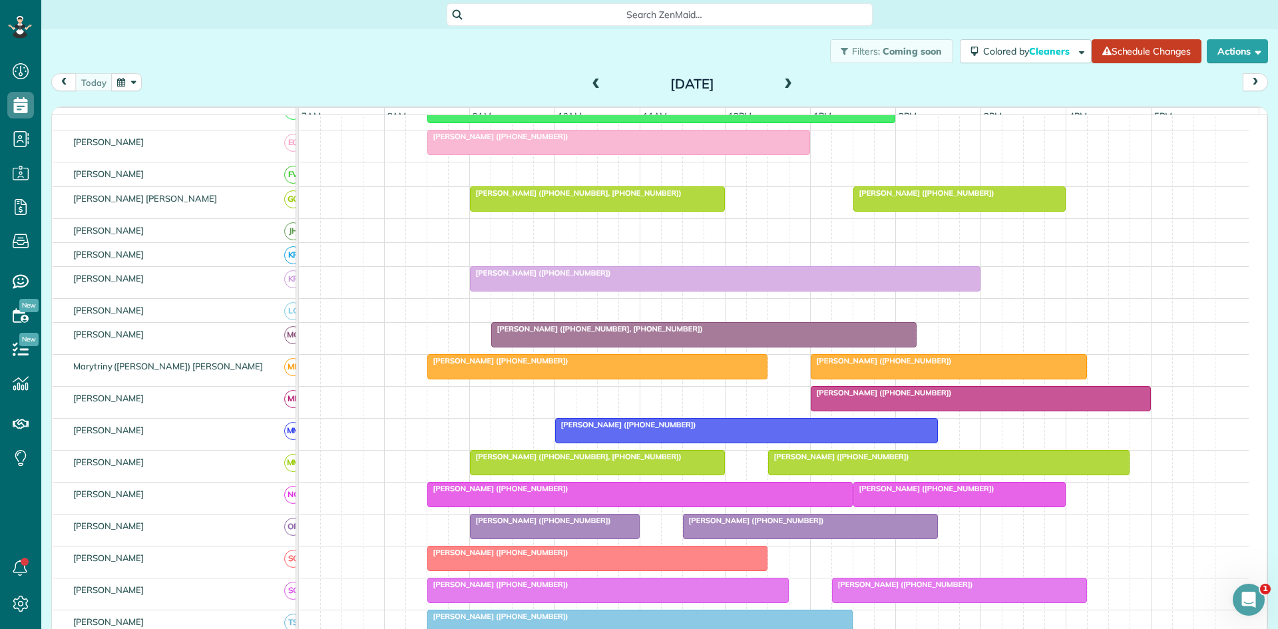
click at [652, 442] on div at bounding box center [746, 431] width 381 height 24
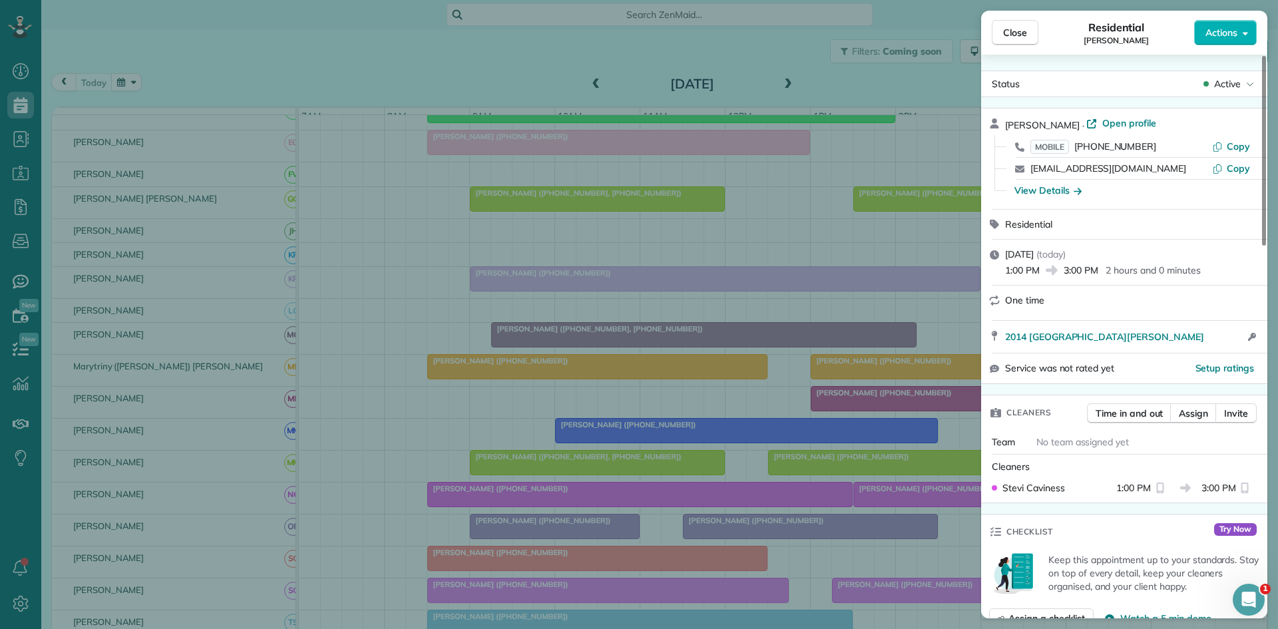
click at [665, 381] on div "Close Residential Jenny Le Actions Status Active Jenny Le · Open profile MOBILE…" at bounding box center [639, 314] width 1278 height 629
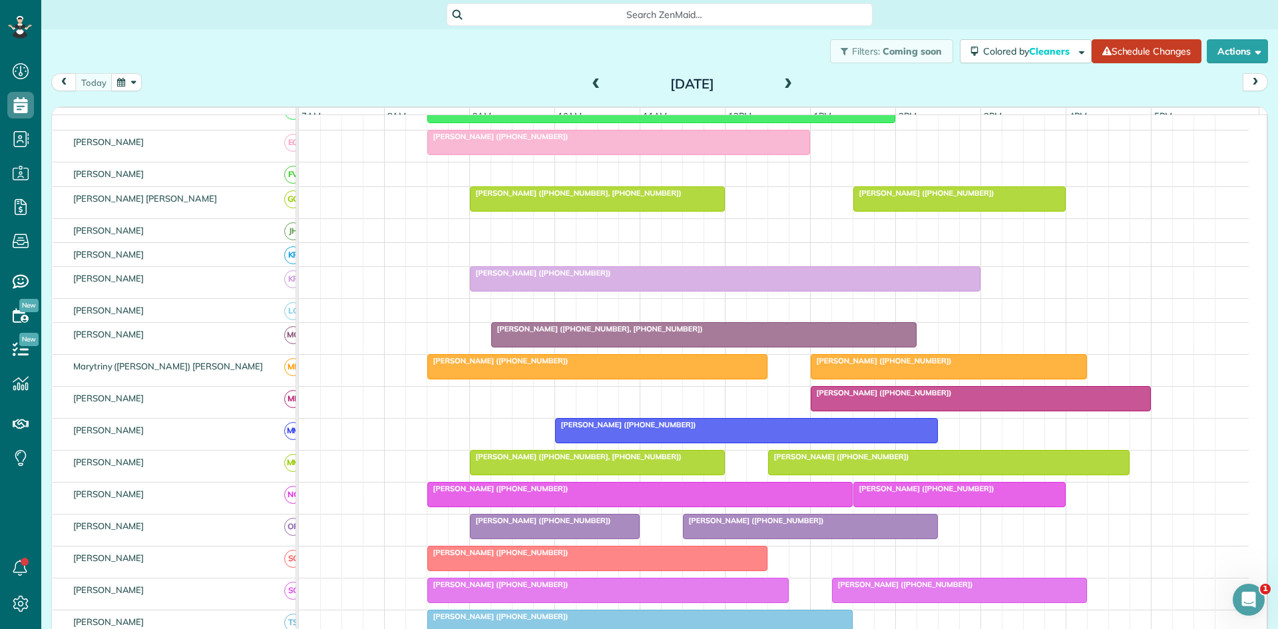
click at [594, 440] on div at bounding box center [746, 431] width 381 height 24
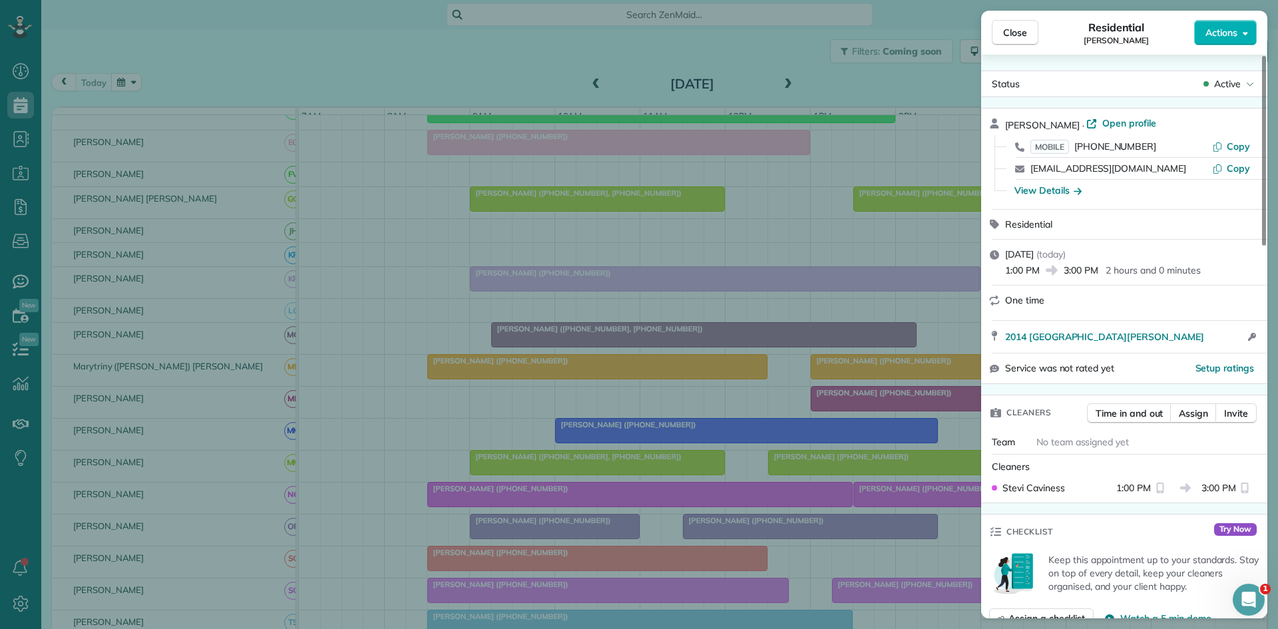
click at [493, 278] on div "Close Residential Jenny Le Actions Status Active Jenny Le · Open profile MOBILE…" at bounding box center [639, 314] width 1278 height 629
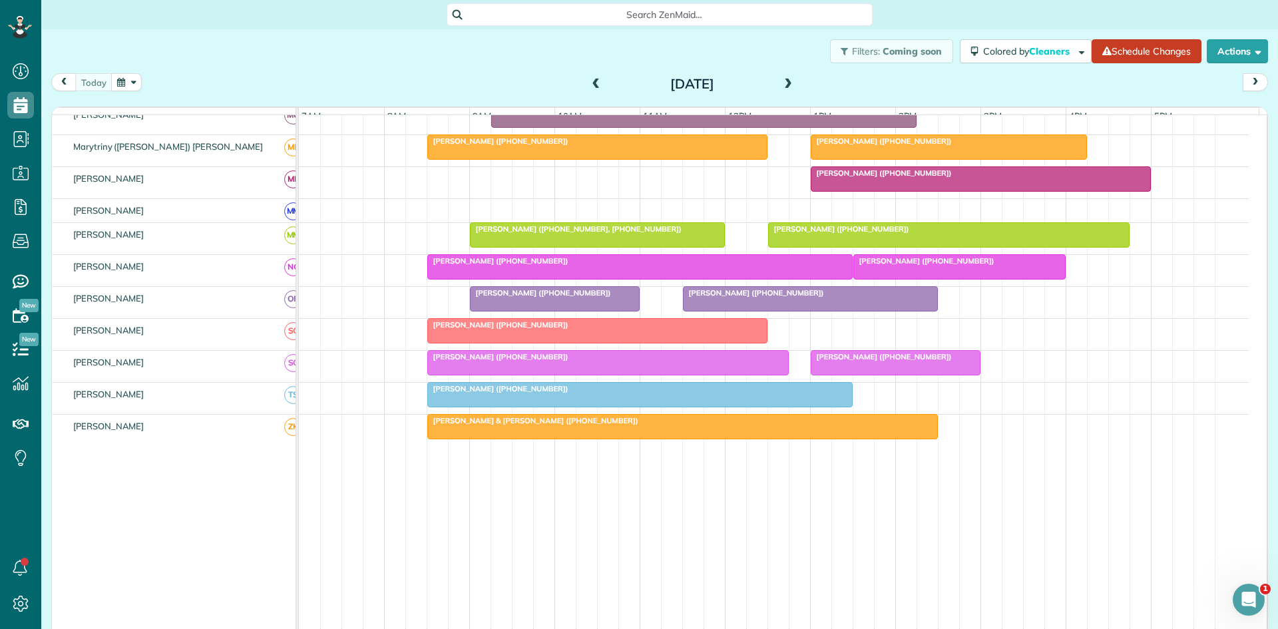
click at [545, 247] on div at bounding box center [597, 235] width 254 height 24
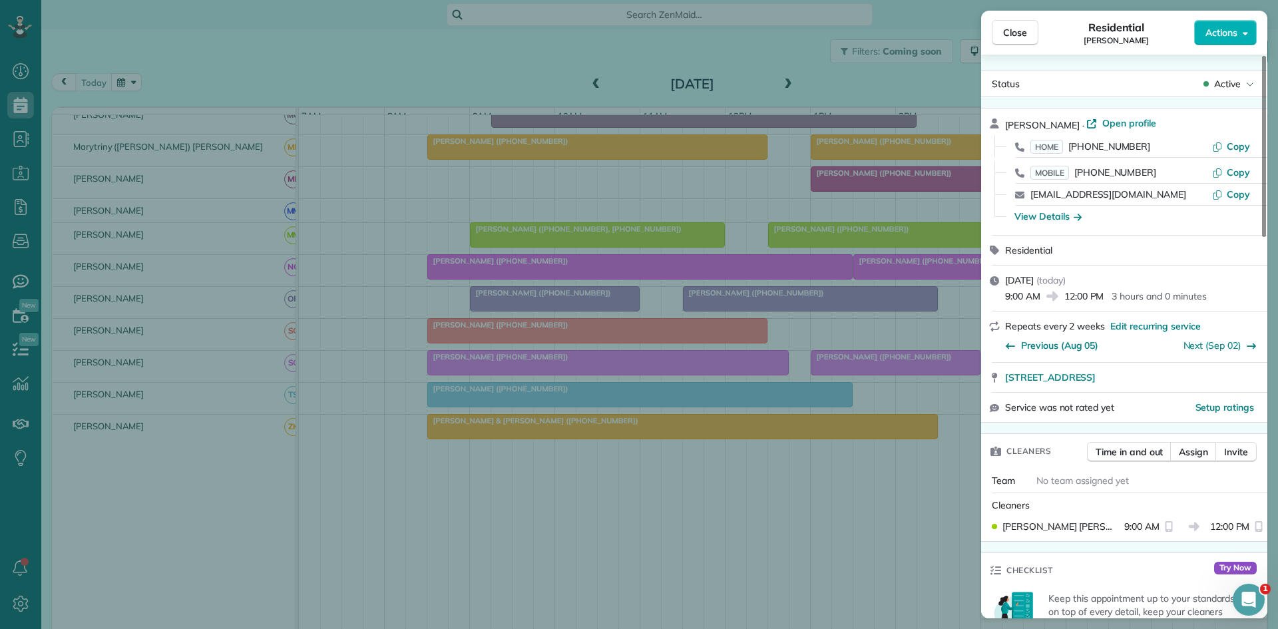
click at [534, 240] on div "Close Residential [PERSON_NAME] Meer Actions Status Active [PERSON_NAME] · Open…" at bounding box center [639, 314] width 1278 height 629
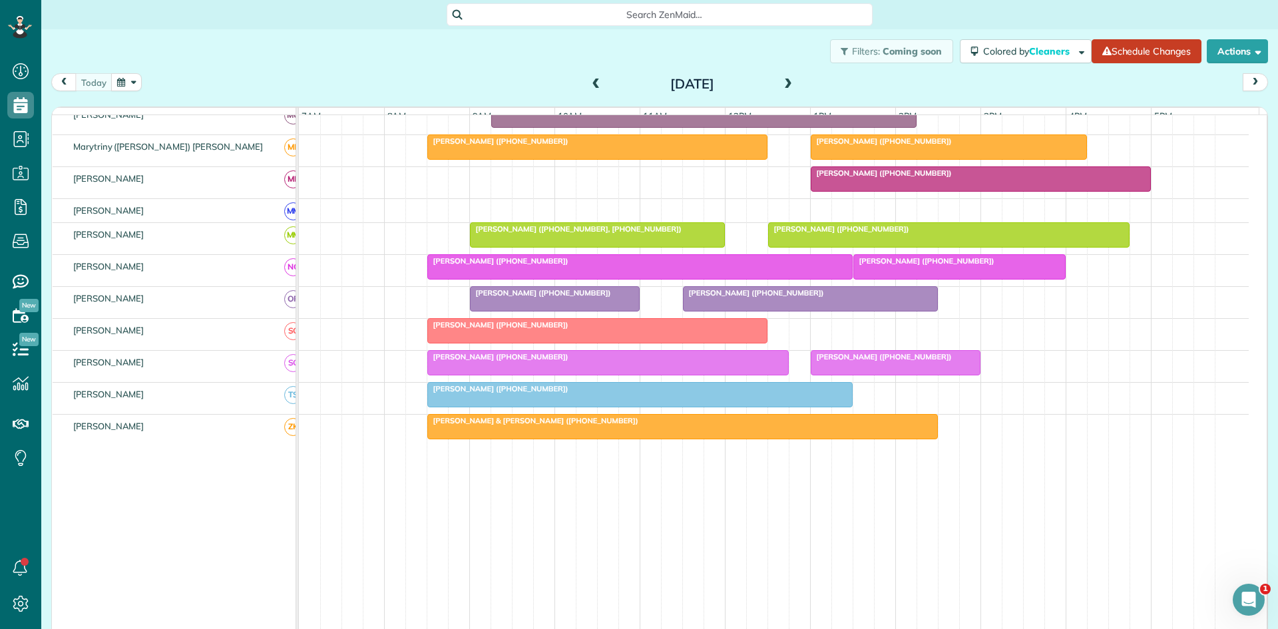
click at [520, 246] on div at bounding box center [597, 235] width 254 height 24
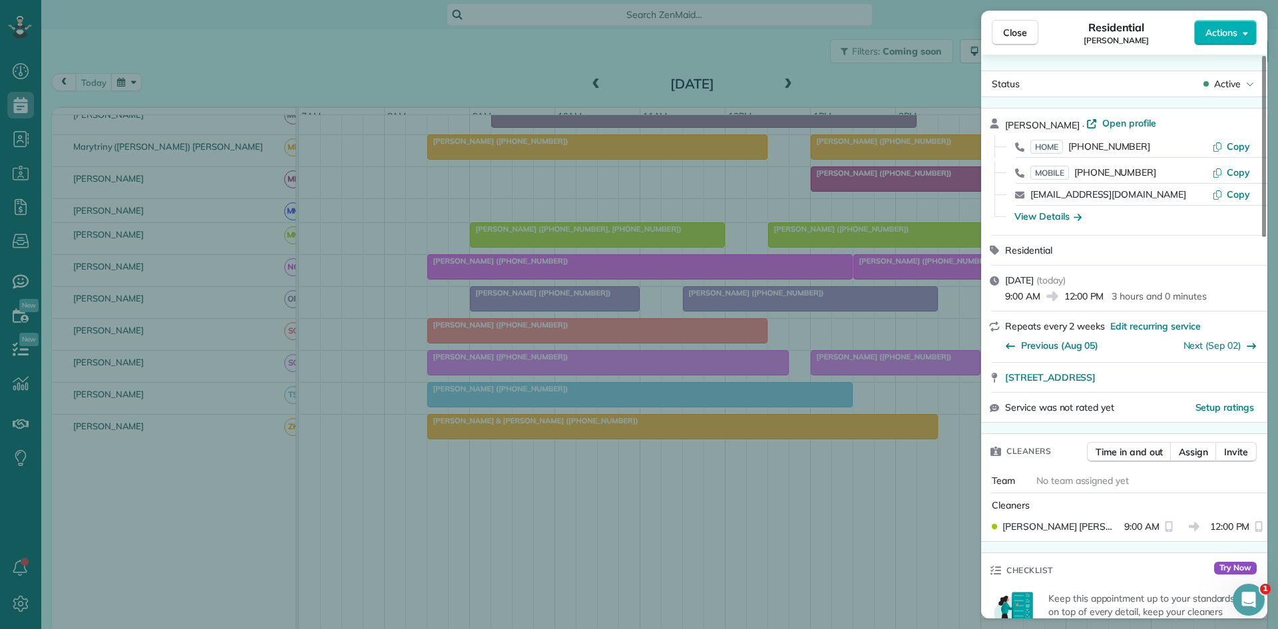
click at [528, 282] on div "Close Residential [PERSON_NAME] Meer Actions Status Active [PERSON_NAME] · Open…" at bounding box center [639, 314] width 1278 height 629
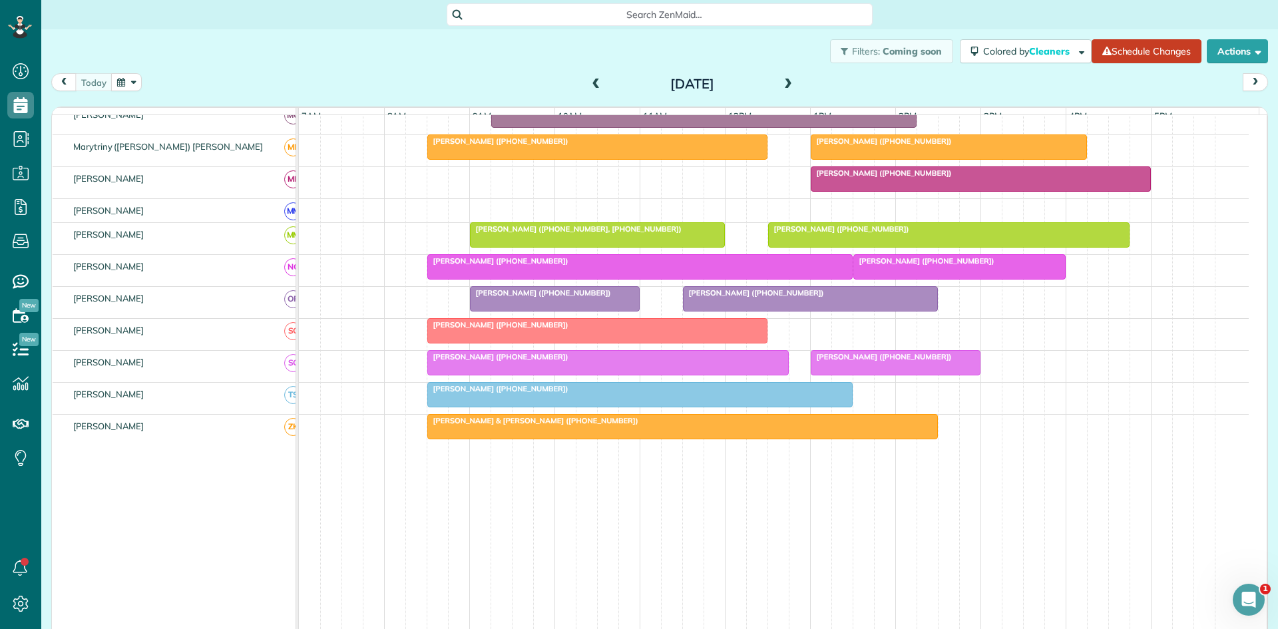
click at [488, 279] on div at bounding box center [640, 267] width 424 height 24
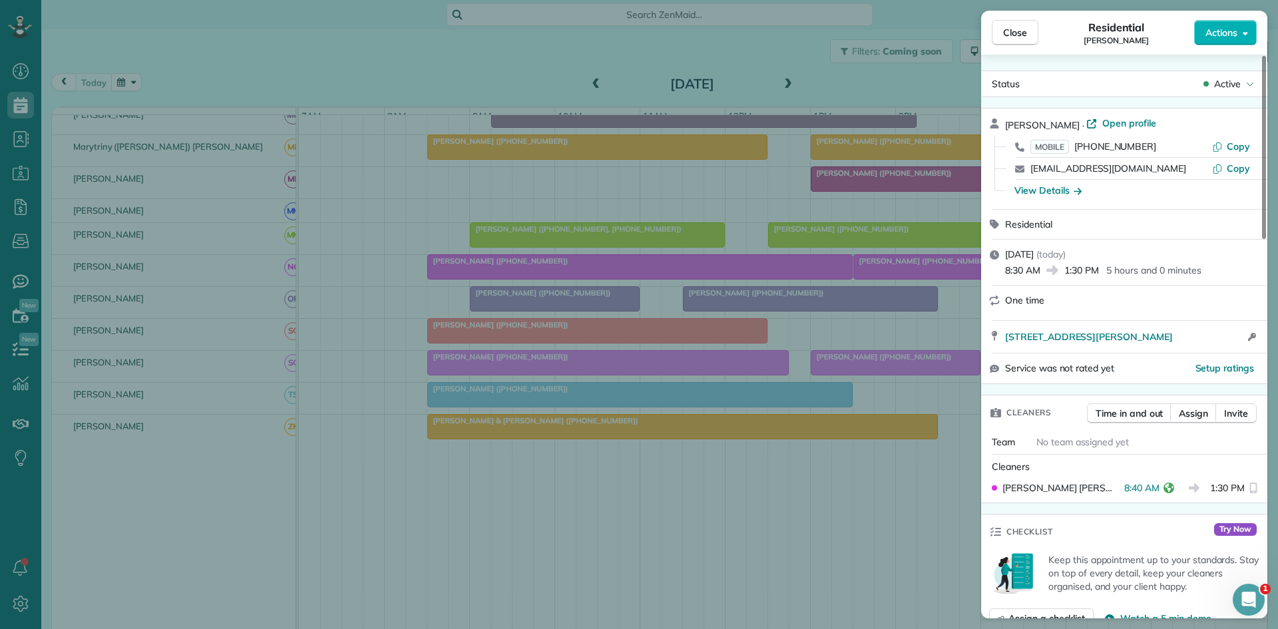
click at [535, 438] on div "Close Residential [PERSON_NAME] Actions Status Active [PERSON_NAME] · Open prof…" at bounding box center [639, 314] width 1278 height 629
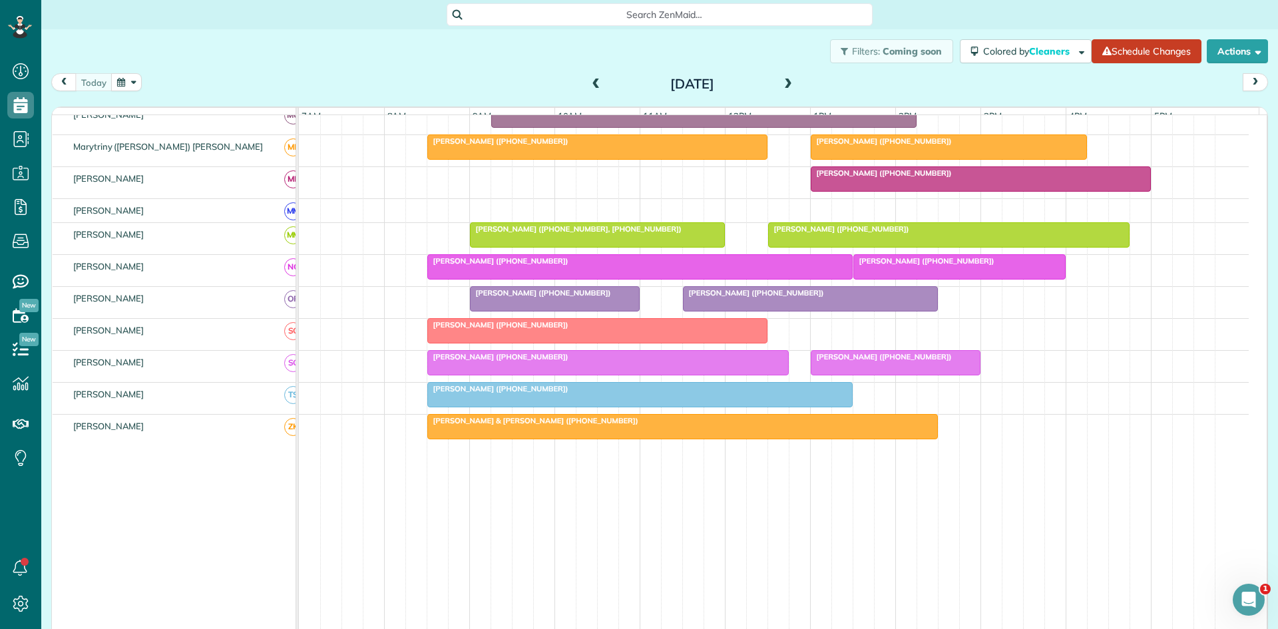
click at [484, 266] on div "[PERSON_NAME] ([PHONE_NUMBER])" at bounding box center [639, 260] width 417 height 9
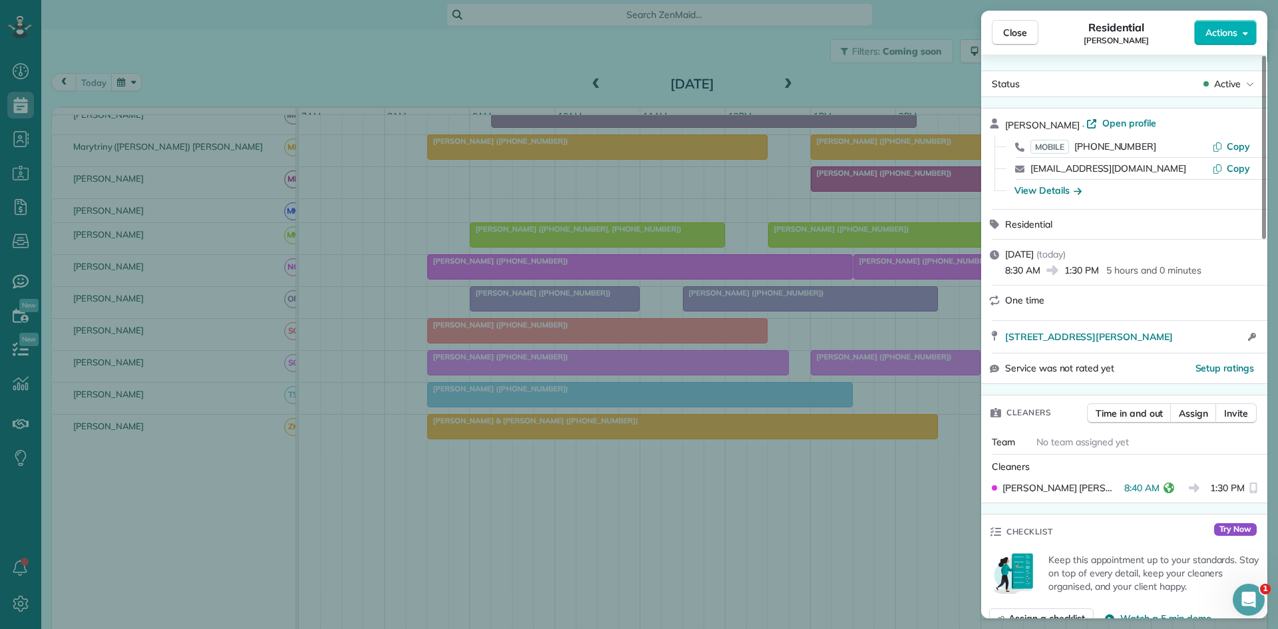
drag, startPoint x: 522, startPoint y: 351, endPoint x: 472, endPoint y: 386, distance: 61.3
click at [517, 353] on div "Close Residential [PERSON_NAME] Actions Status Active [PERSON_NAME] · Open prof…" at bounding box center [639, 314] width 1278 height 629
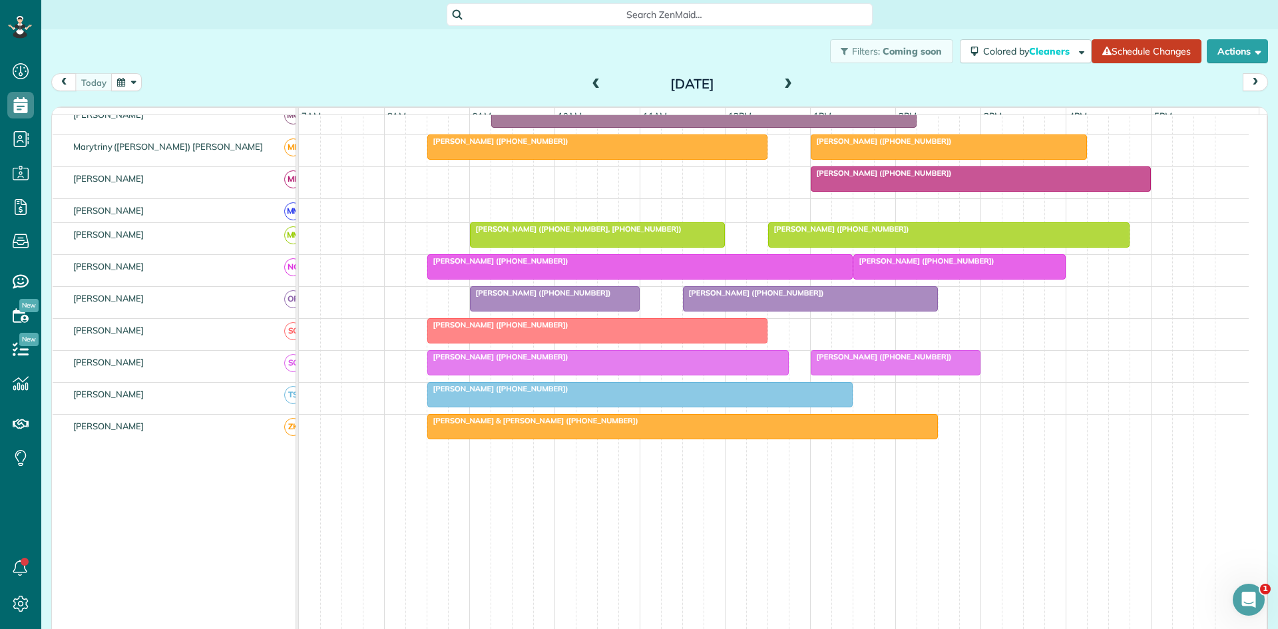
click at [516, 311] on div at bounding box center [554, 299] width 168 height 24
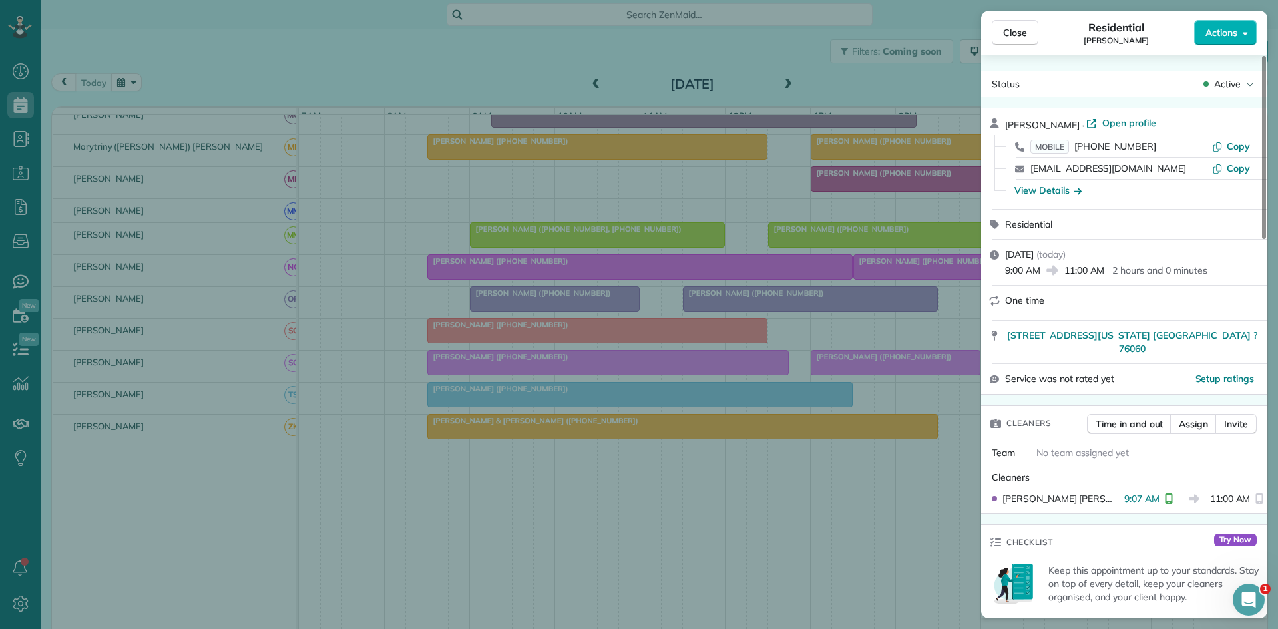
click at [550, 296] on div "Close Residential [PERSON_NAME] Actions Status Active [PERSON_NAME] · Open prof…" at bounding box center [639, 314] width 1278 height 629
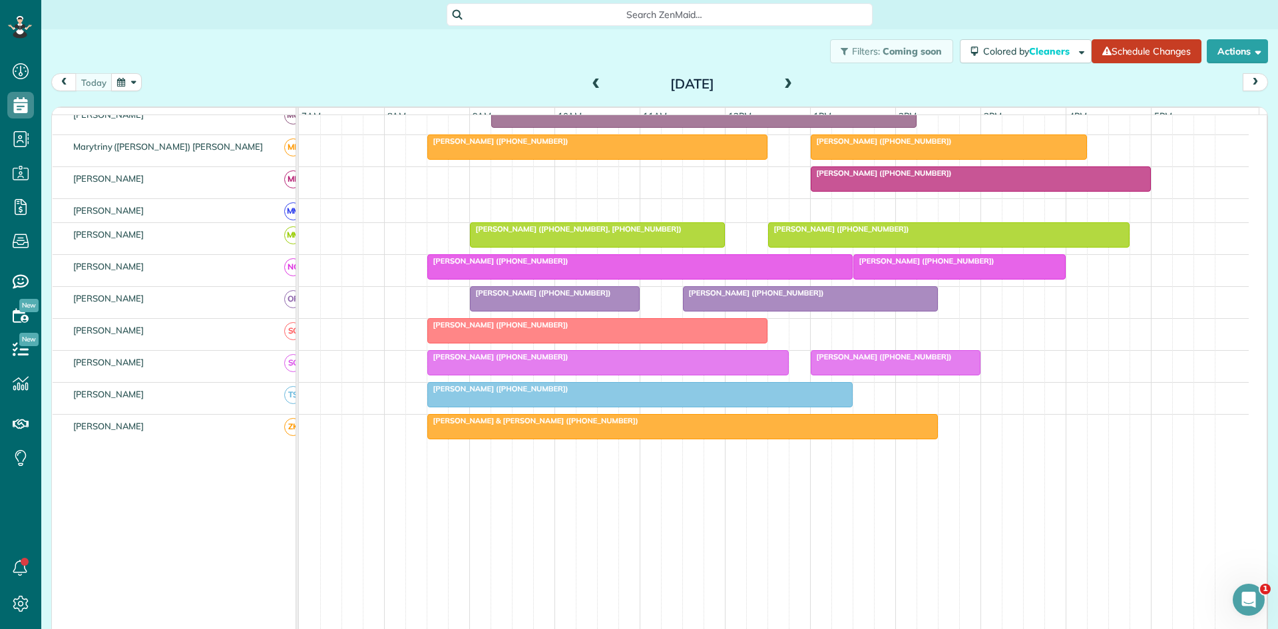
click at [504, 343] on div at bounding box center [597, 331] width 339 height 24
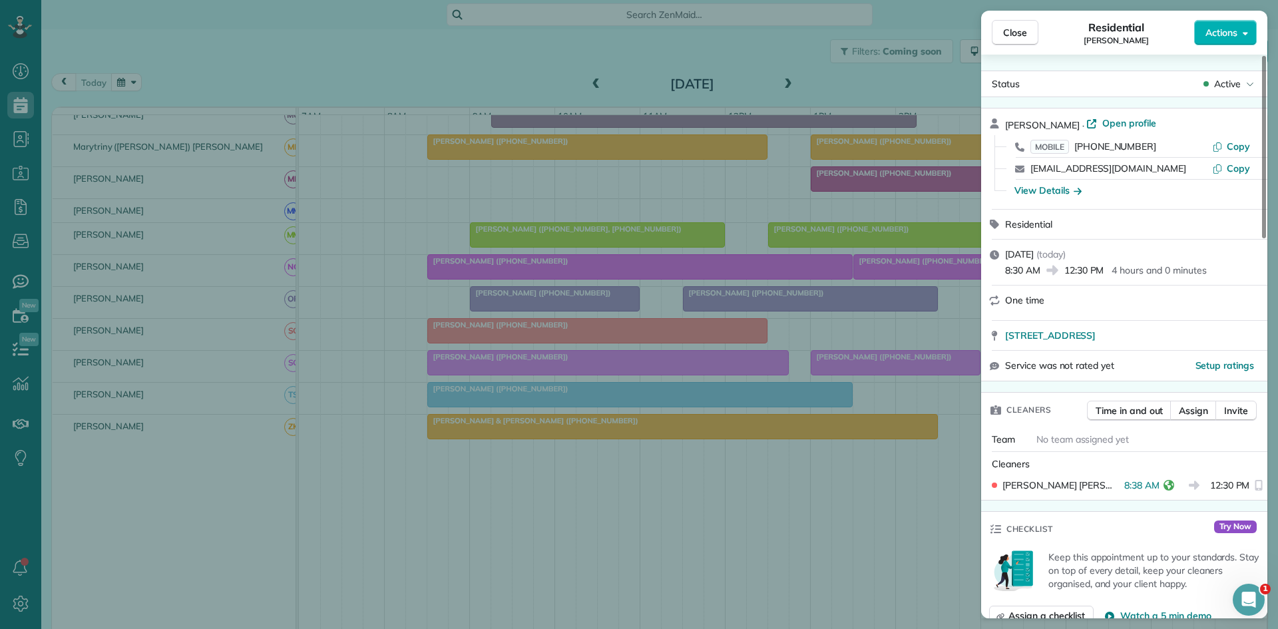
click at [629, 399] on div "Close Residential [PERSON_NAME] Actions Status Active [PERSON_NAME] · Open prof…" at bounding box center [639, 314] width 1278 height 629
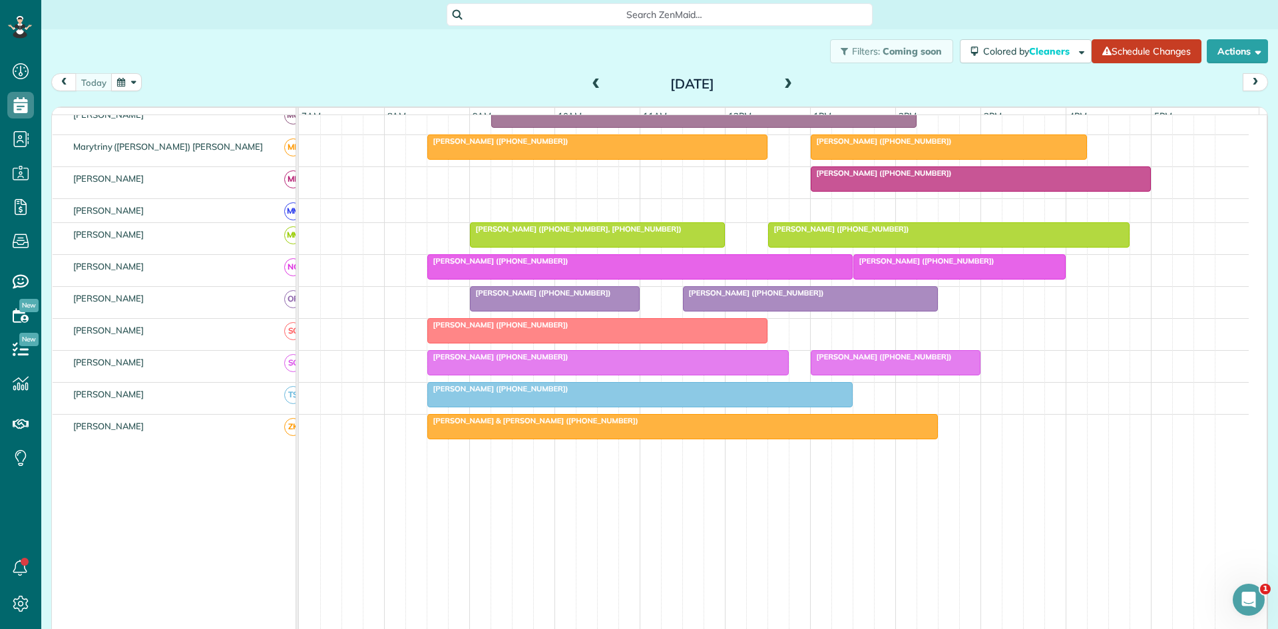
click at [440, 372] on div at bounding box center [608, 363] width 360 height 24
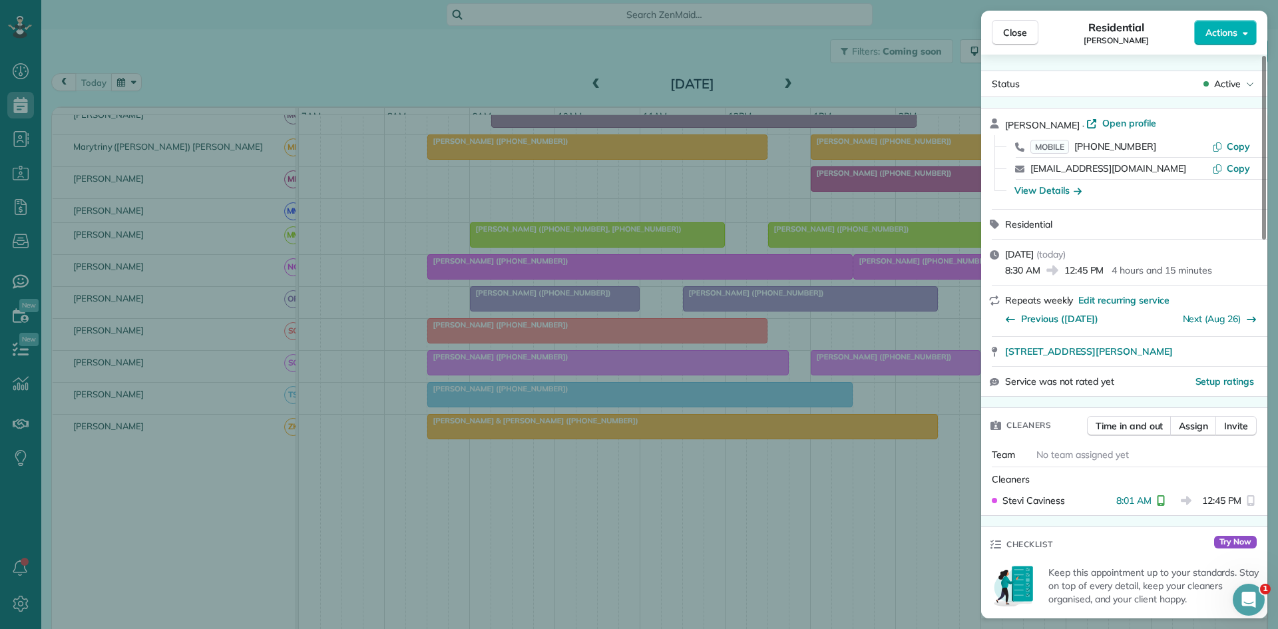
click at [632, 396] on div "Close Residential [PERSON_NAME] Actions Status Active [PERSON_NAME] · Open prof…" at bounding box center [639, 314] width 1278 height 629
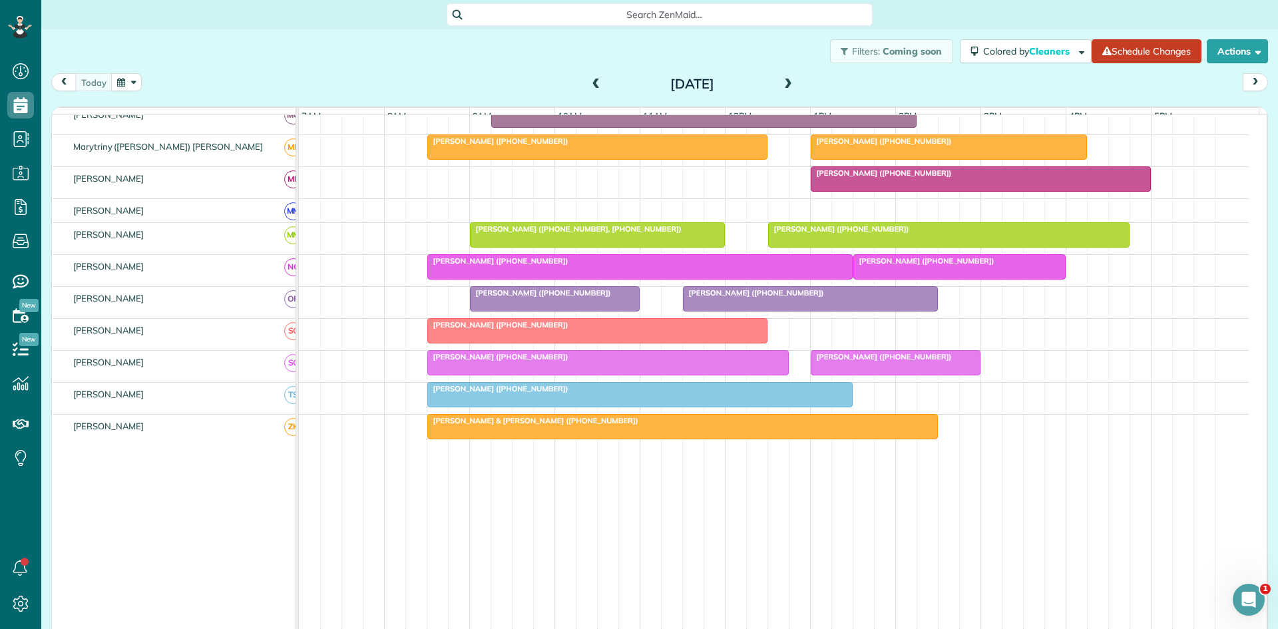
click at [448, 393] on span "[PERSON_NAME] ([PHONE_NUMBER])" at bounding box center [498, 388] width 142 height 9
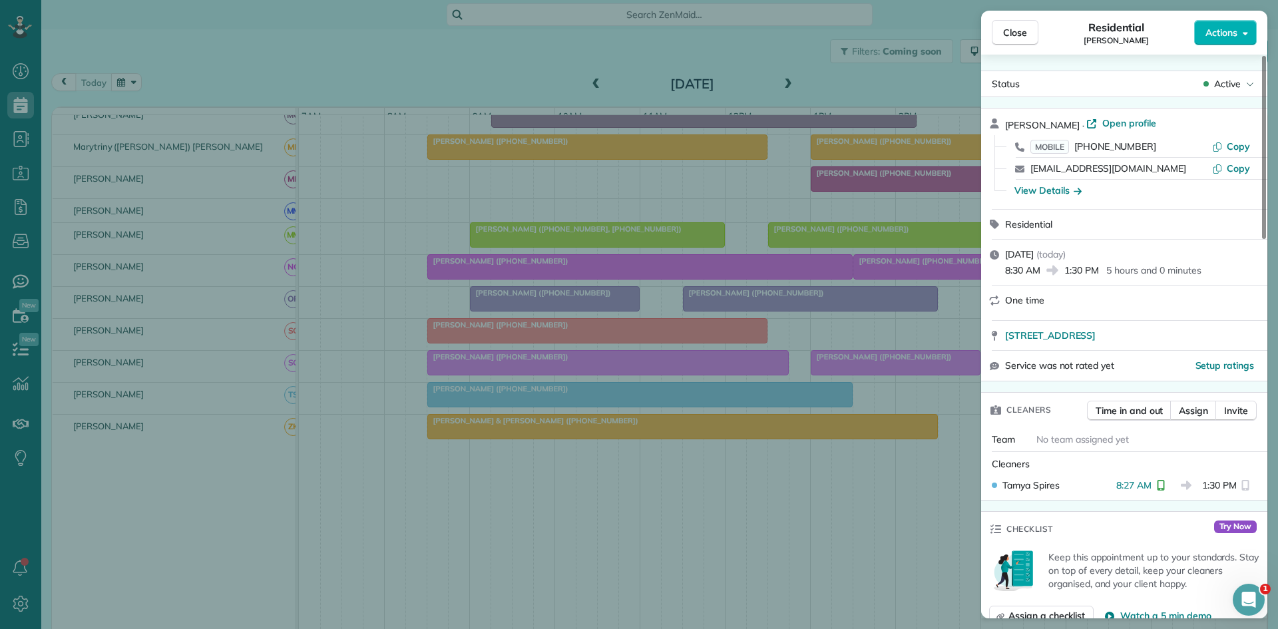
click at [741, 326] on div "Close Residential [PERSON_NAME] Actions Status Active [PERSON_NAME] · Open prof…" at bounding box center [639, 314] width 1278 height 629
